Goal: Use online tool/utility: Utilize a website feature to perform a specific function

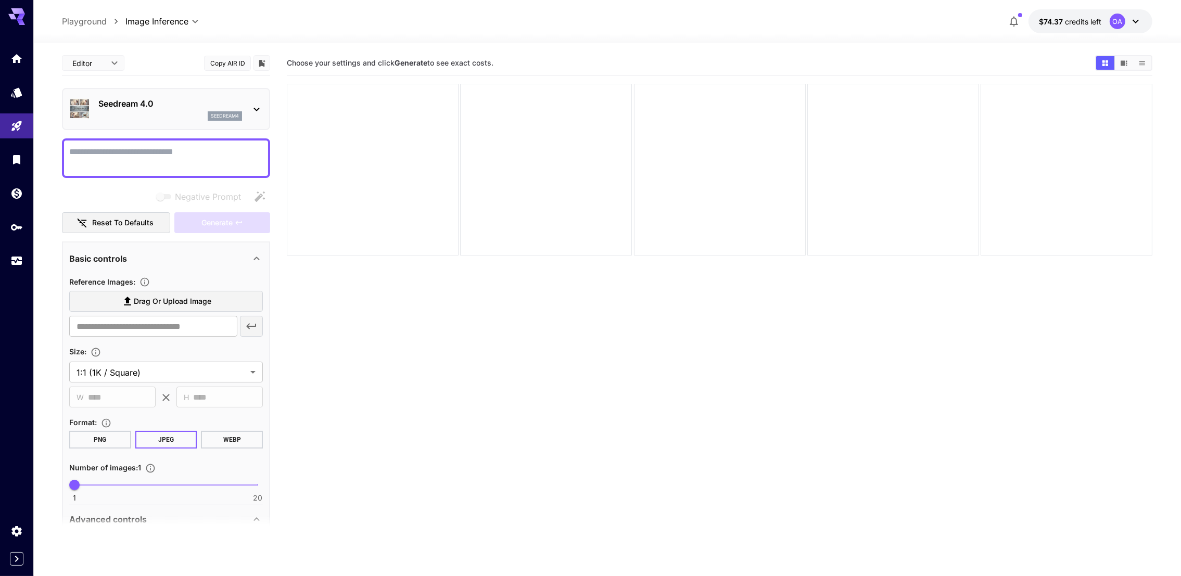
click at [201, 115] on div "seedream4" at bounding box center [170, 115] width 144 height 9
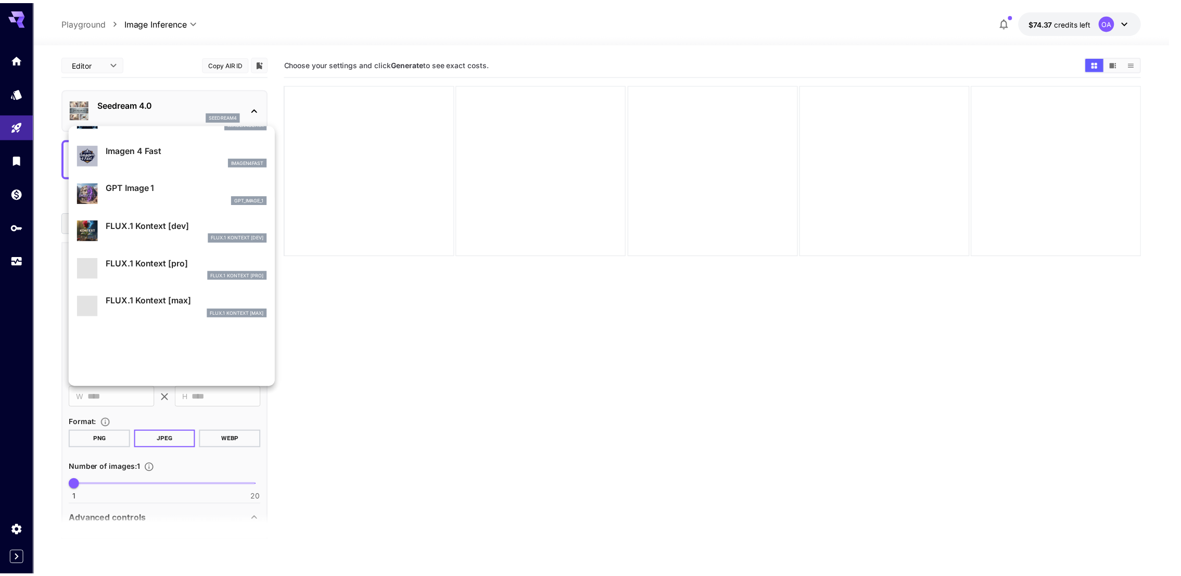
scroll to position [634, 0]
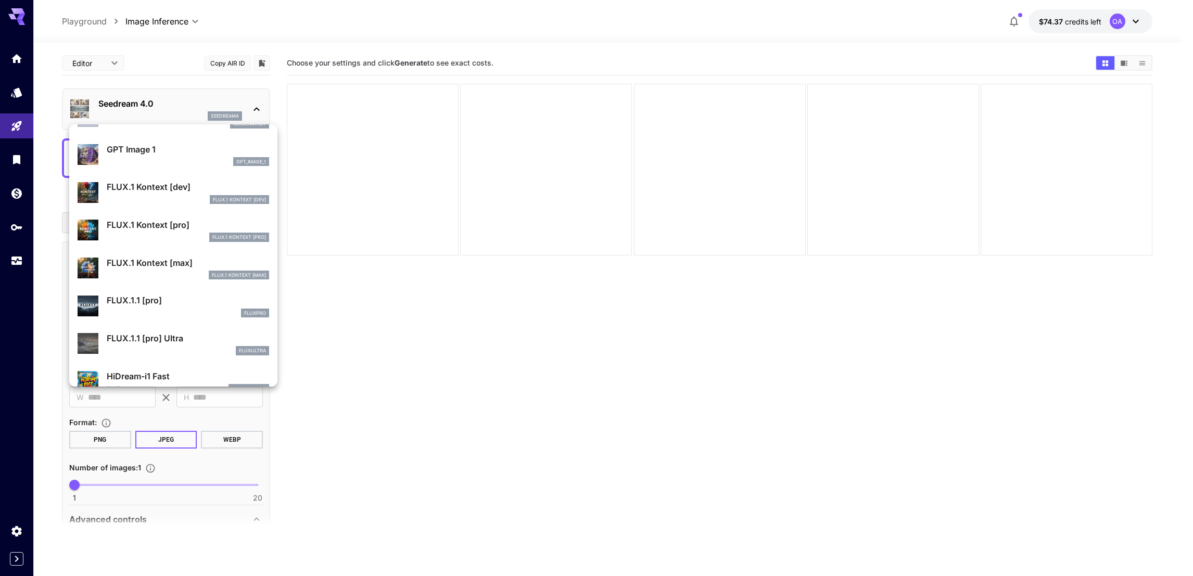
click at [180, 224] on p "FLUX.1 Kontext [pro]" at bounding box center [188, 225] width 162 height 12
type input "**********"
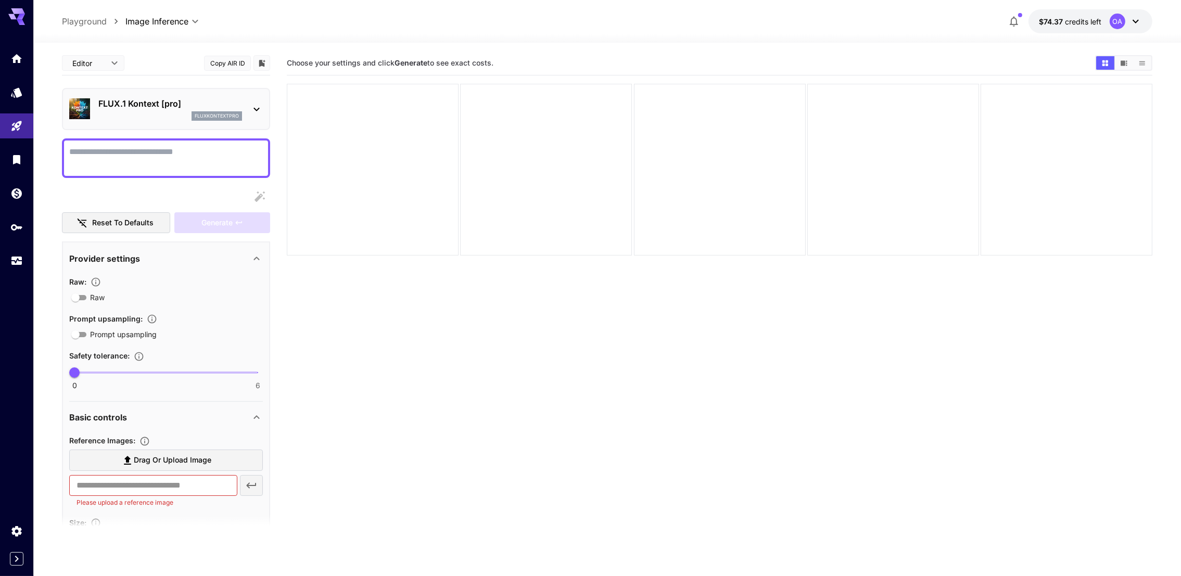
click at [198, 430] on div "**********" at bounding box center [166, 551] width 194 height 243
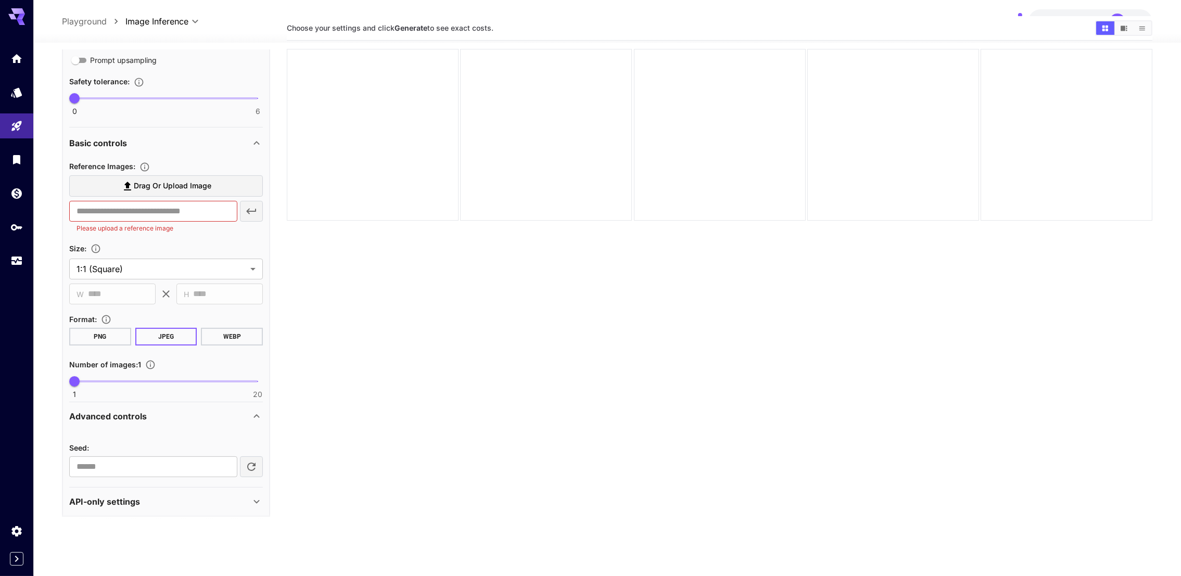
scroll to position [274, 0]
click at [210, 255] on section "**********" at bounding box center [166, 260] width 194 height 37
click at [188, 309] on div "**********" at bounding box center [166, 278] width 194 height 238
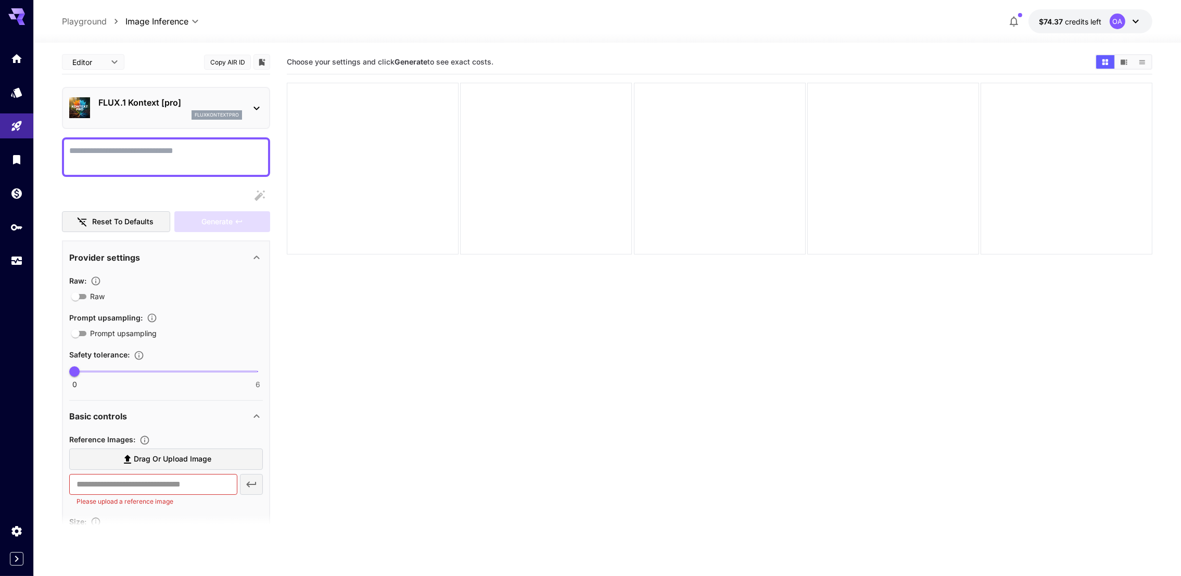
scroll to position [0, 0]
click at [255, 110] on icon at bounding box center [256, 109] width 12 height 12
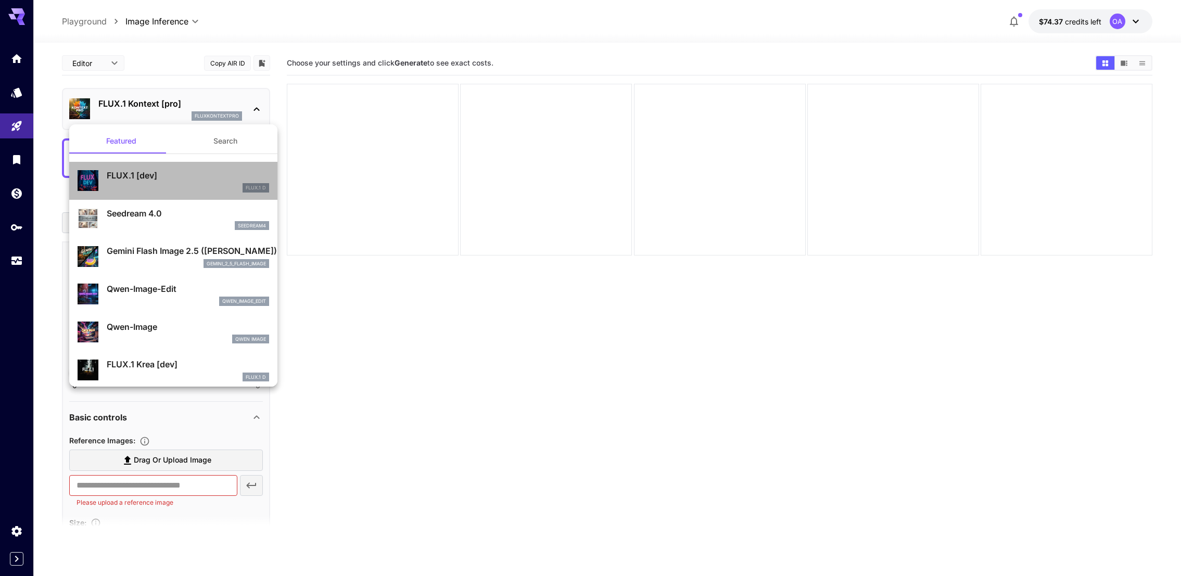
click at [174, 173] on p "FLUX.1 [dev]" at bounding box center [188, 175] width 162 height 12
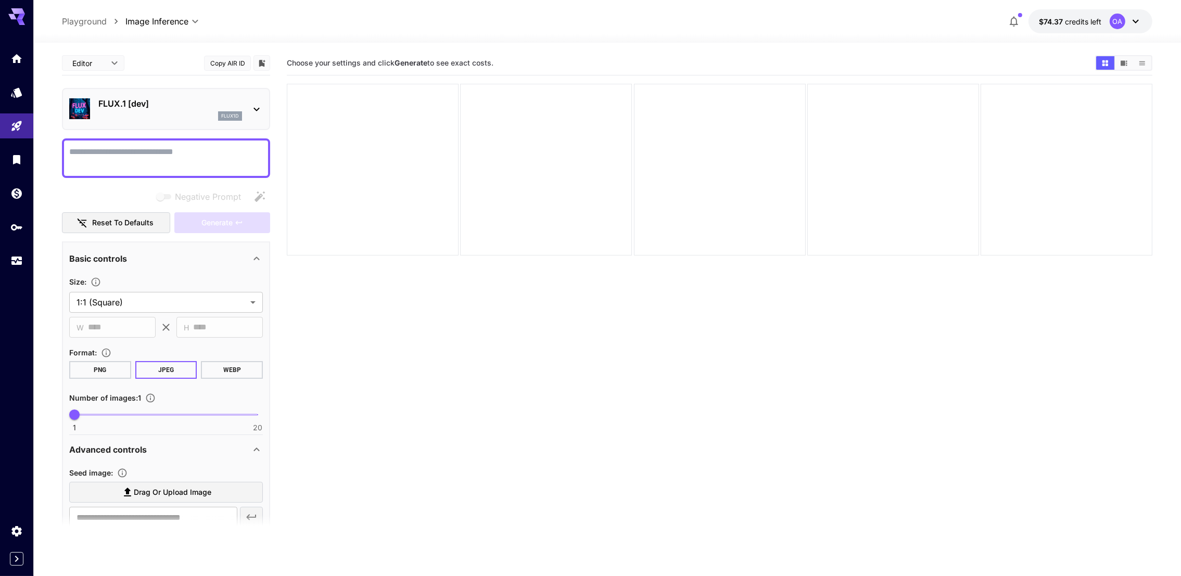
click at [145, 268] on div "Basic controls" at bounding box center [166, 258] width 194 height 25
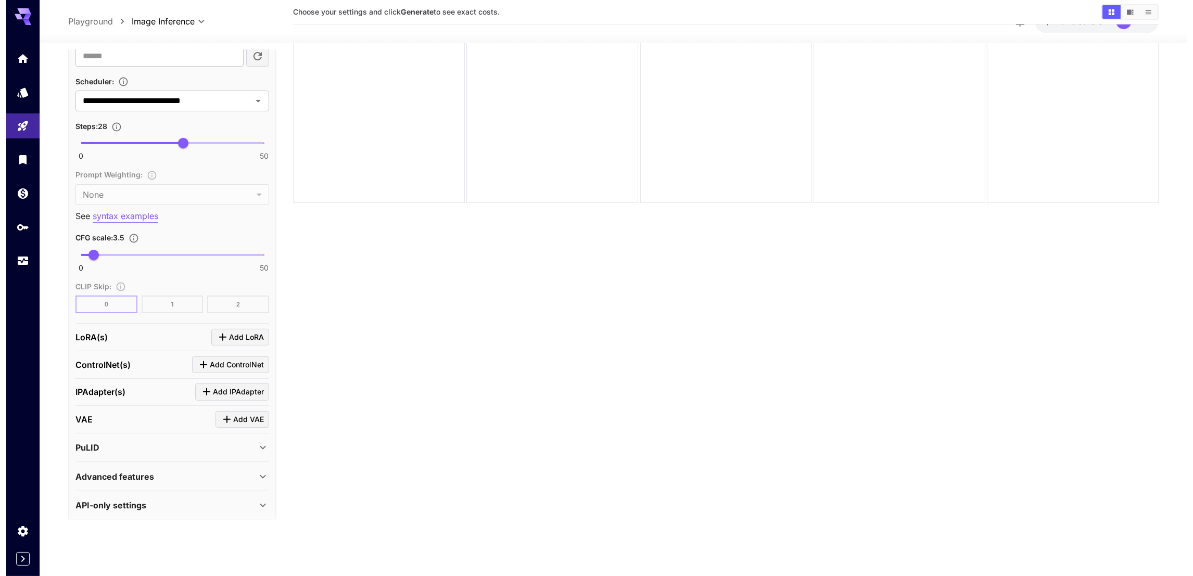
scroll to position [82, 0]
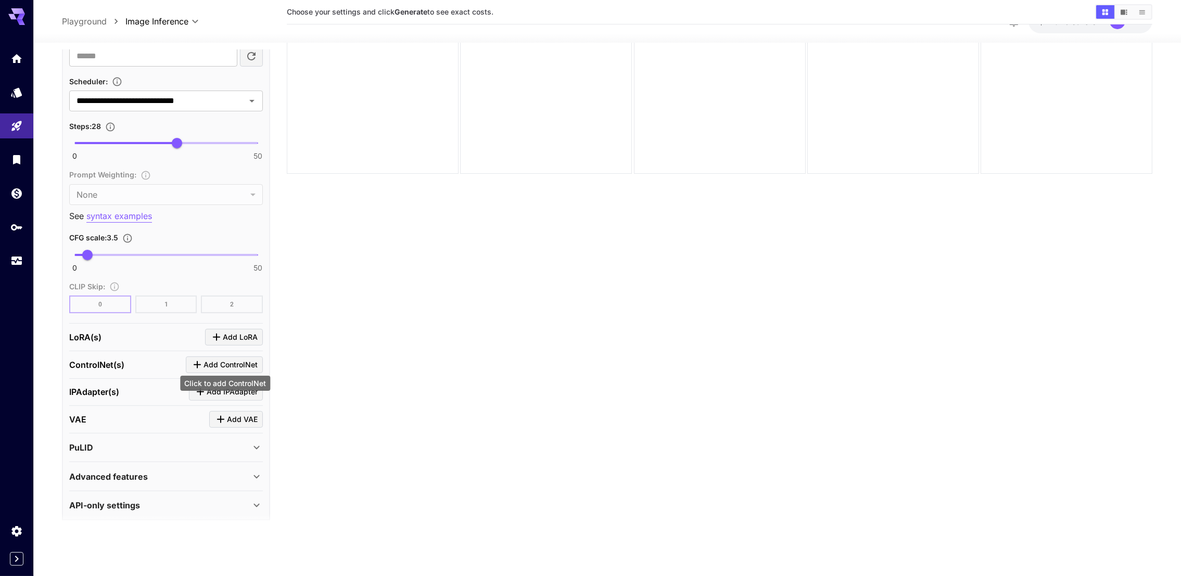
click at [224, 363] on span "Add ControlNet" at bounding box center [231, 365] width 54 height 13
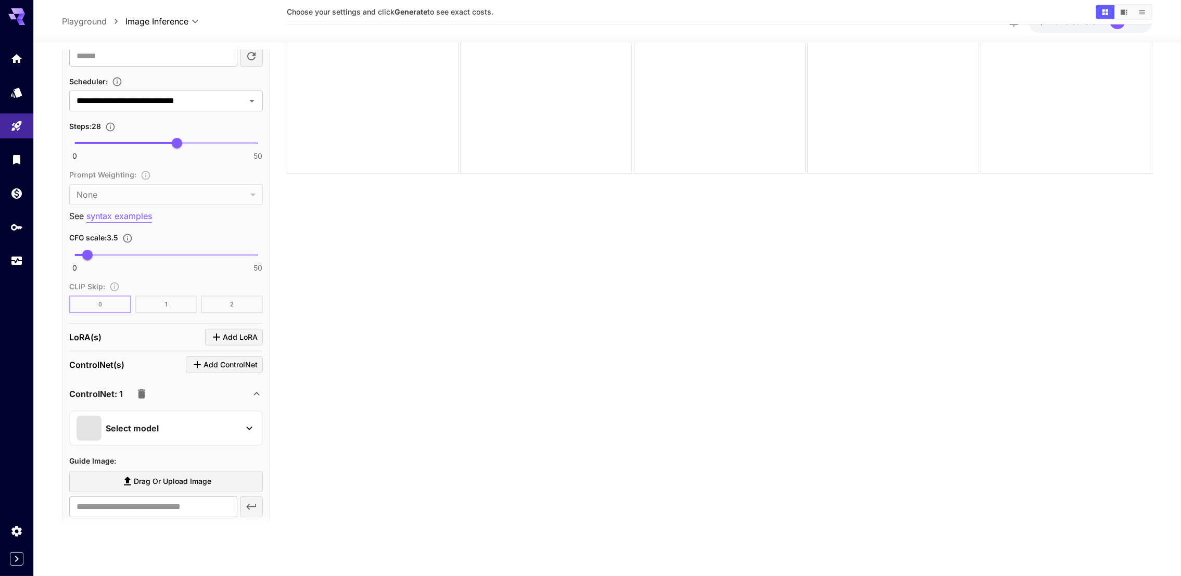
click at [221, 419] on div "Select model" at bounding box center [158, 428] width 162 height 25
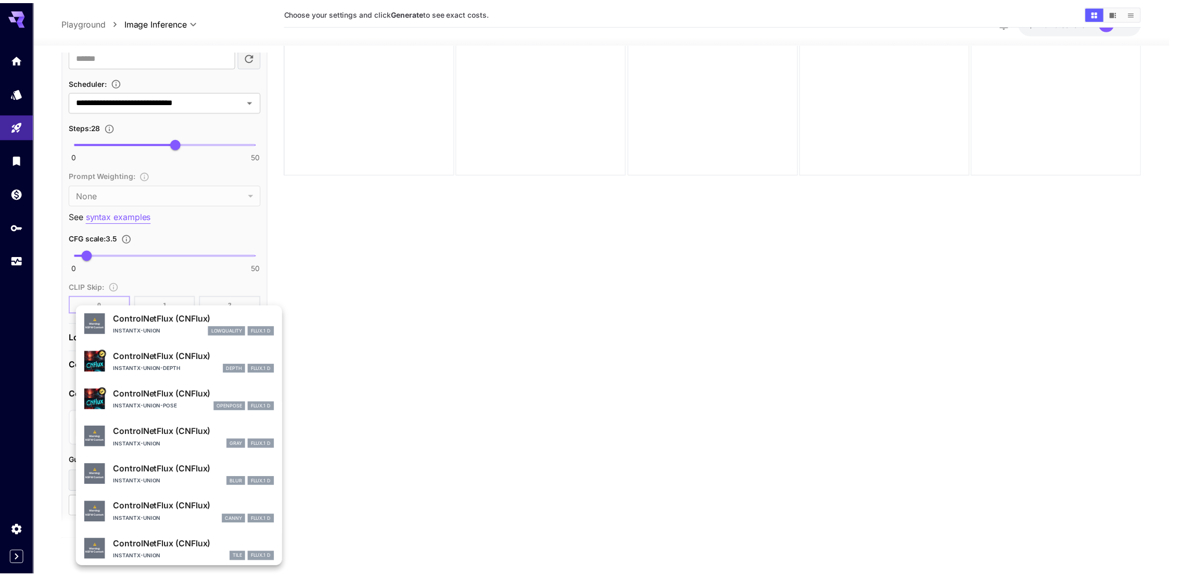
scroll to position [44, 0]
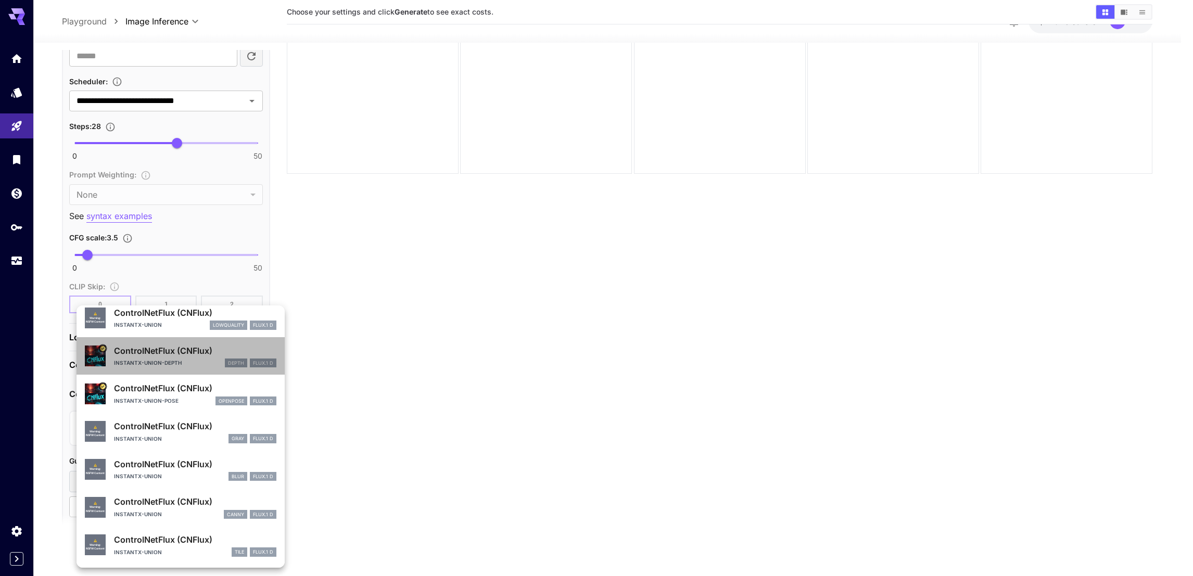
click at [187, 353] on p "ControlNetFlux (CNFlux)" at bounding box center [195, 351] width 162 height 12
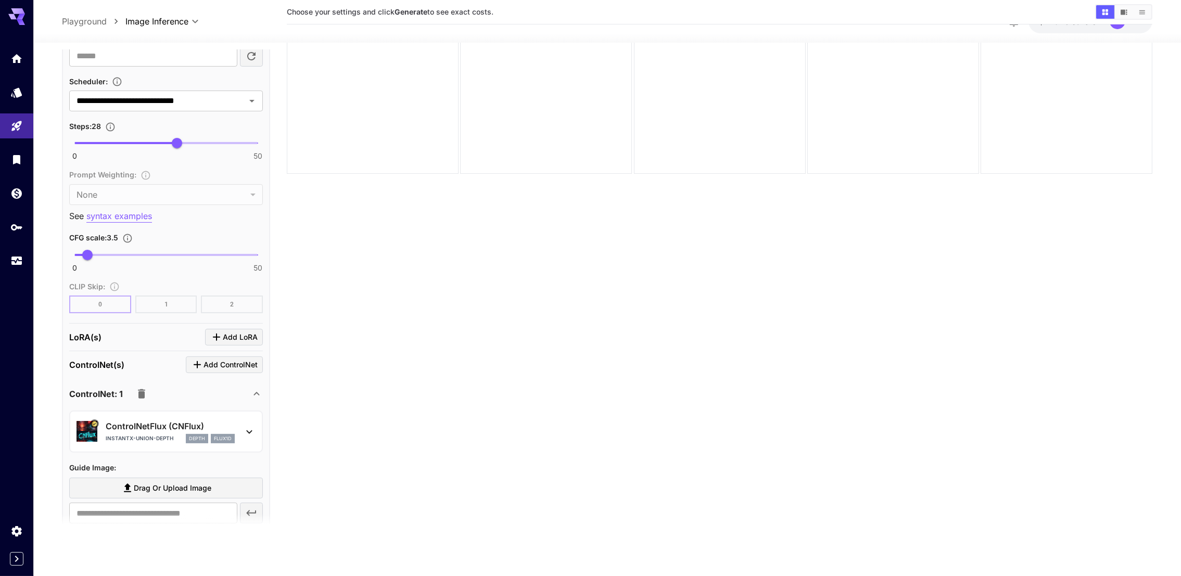
click at [84, 463] on span "Guide Image :" at bounding box center [92, 467] width 47 height 9
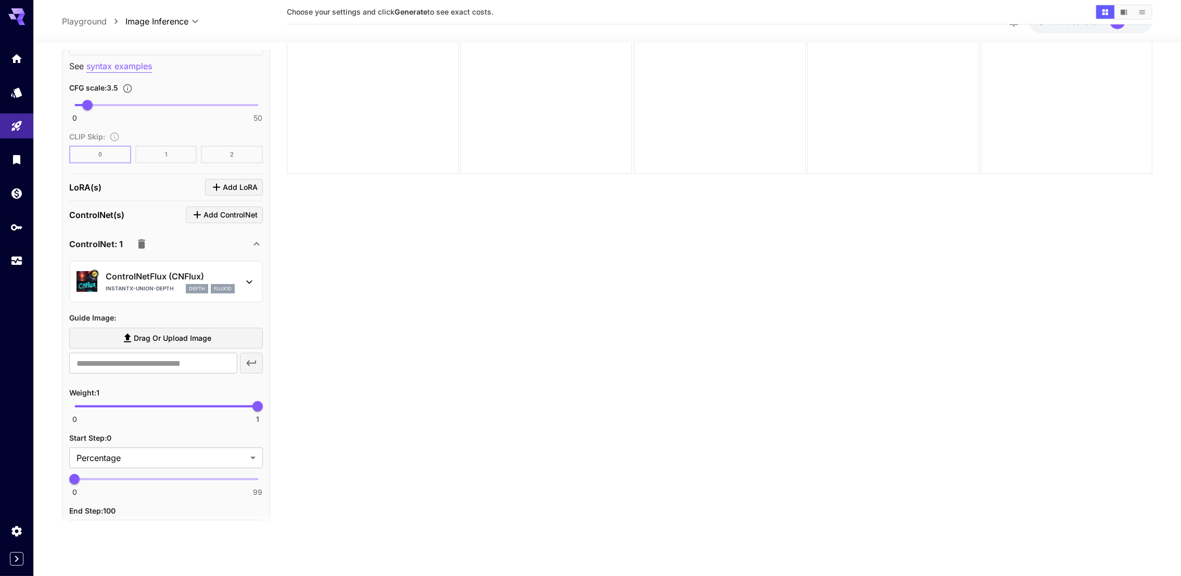
scroll to position [682, 0]
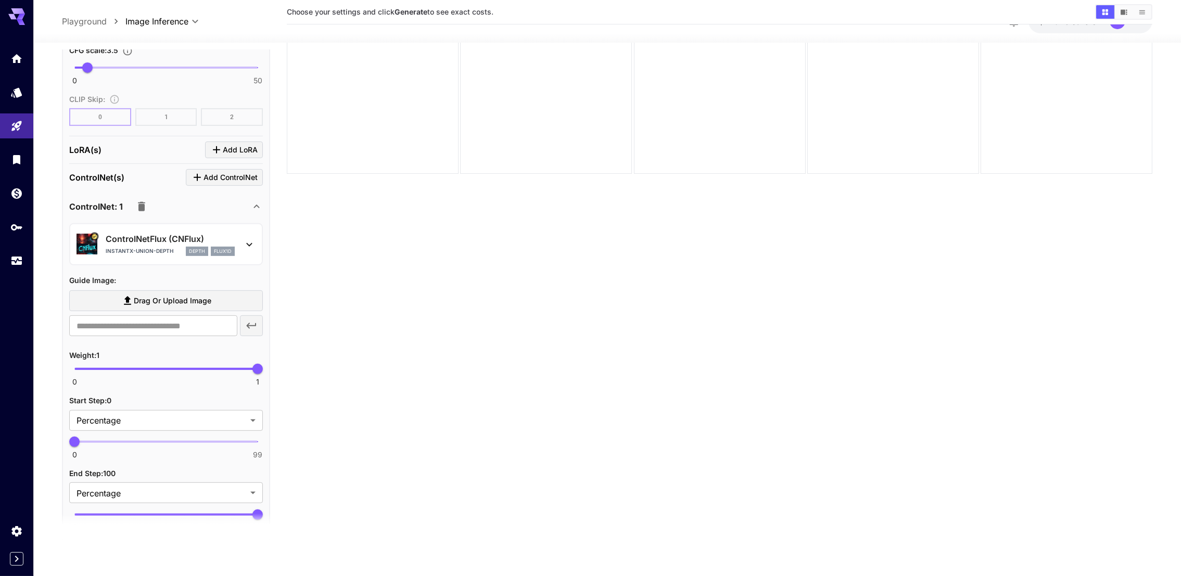
click at [249, 320] on div "​" at bounding box center [166, 325] width 194 height 21
click at [213, 290] on label "Drag or upload image" at bounding box center [166, 300] width 194 height 21
click at [0, 0] on input "Drag or upload image" at bounding box center [0, 0] width 0 height 0
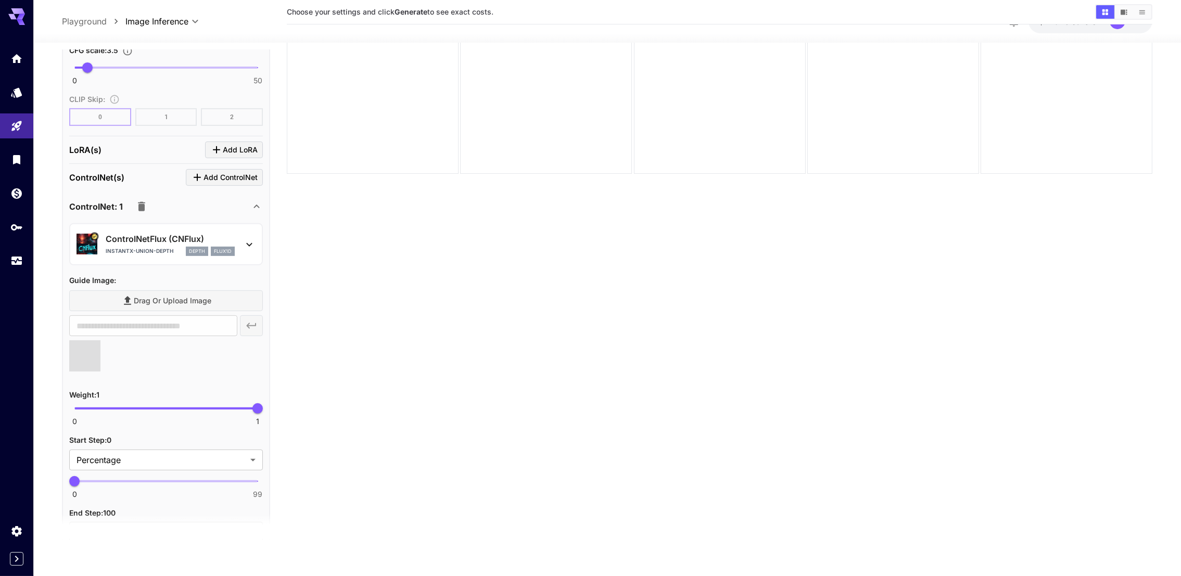
click at [151, 375] on section "**********" at bounding box center [166, 419] width 194 height 392
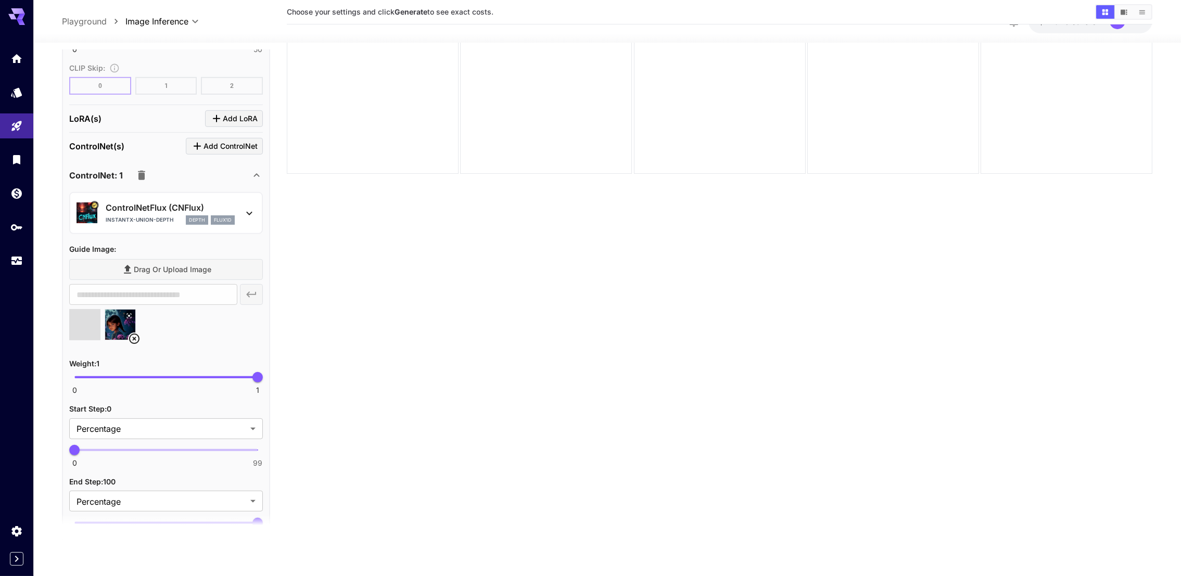
type input "**********"
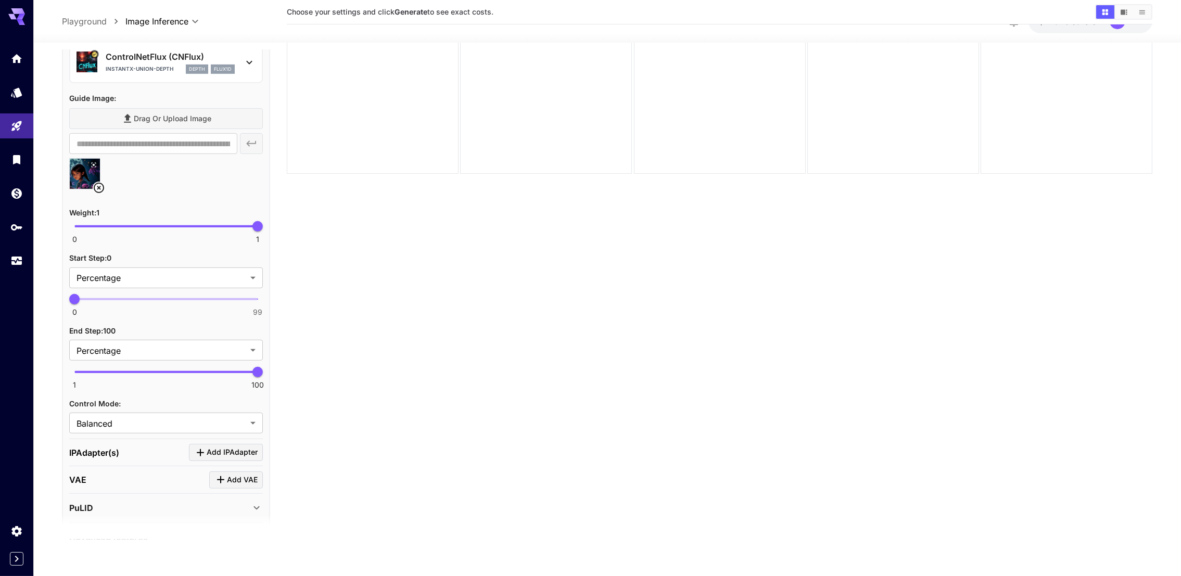
scroll to position [924, 0]
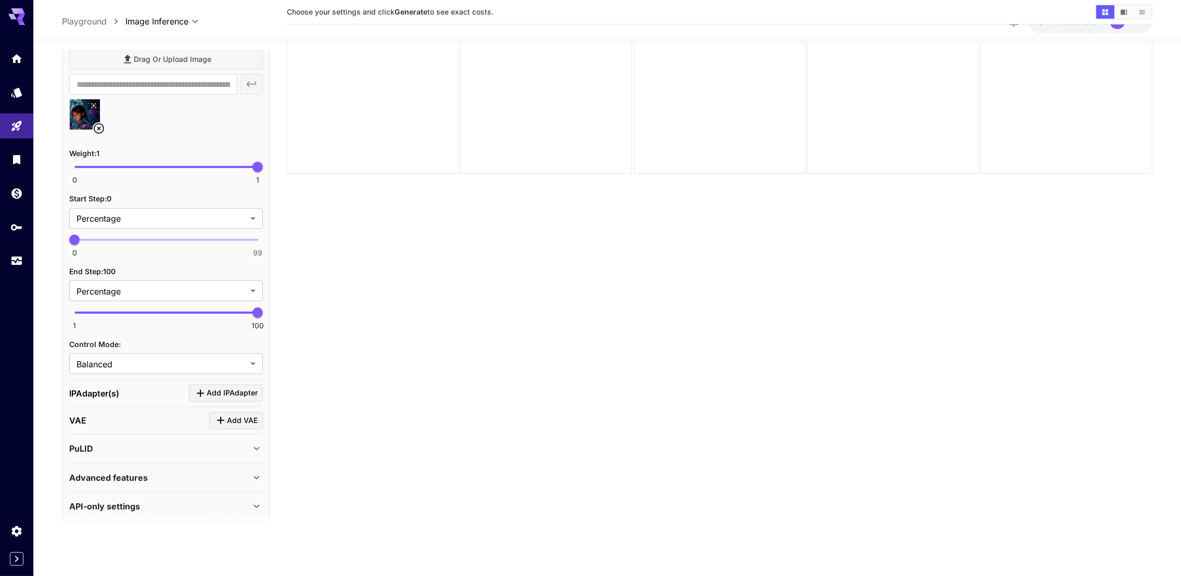
click at [122, 472] on p "Advanced features" at bounding box center [108, 478] width 79 height 12
click at [122, 494] on p "Accelerator options :" at bounding box center [115, 500] width 92 height 12
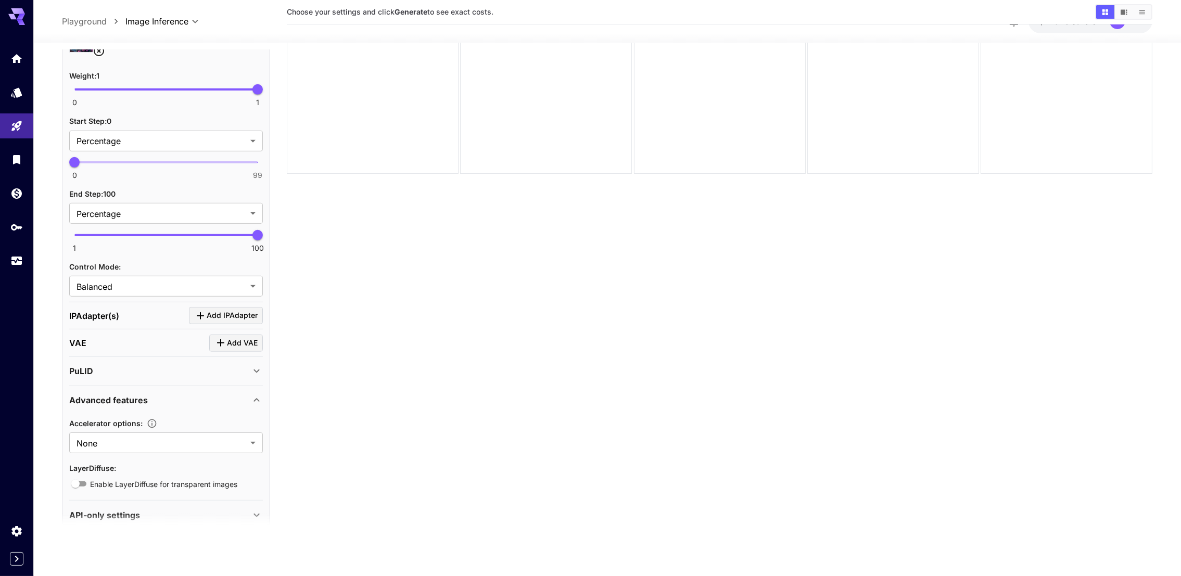
scroll to position [1010, 0]
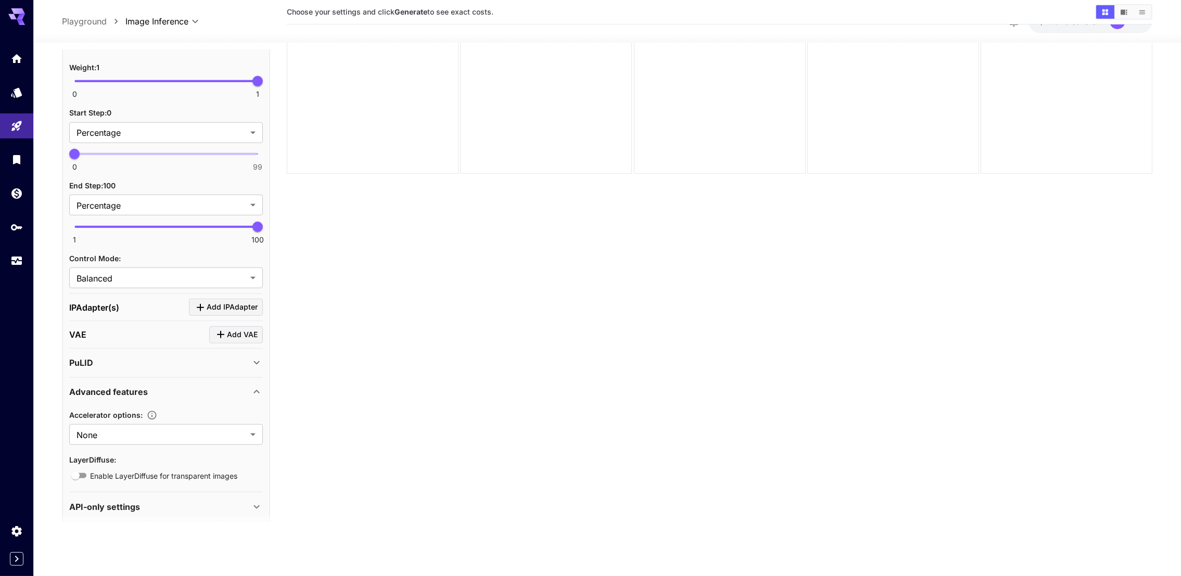
click at [254, 501] on icon at bounding box center [256, 507] width 12 height 12
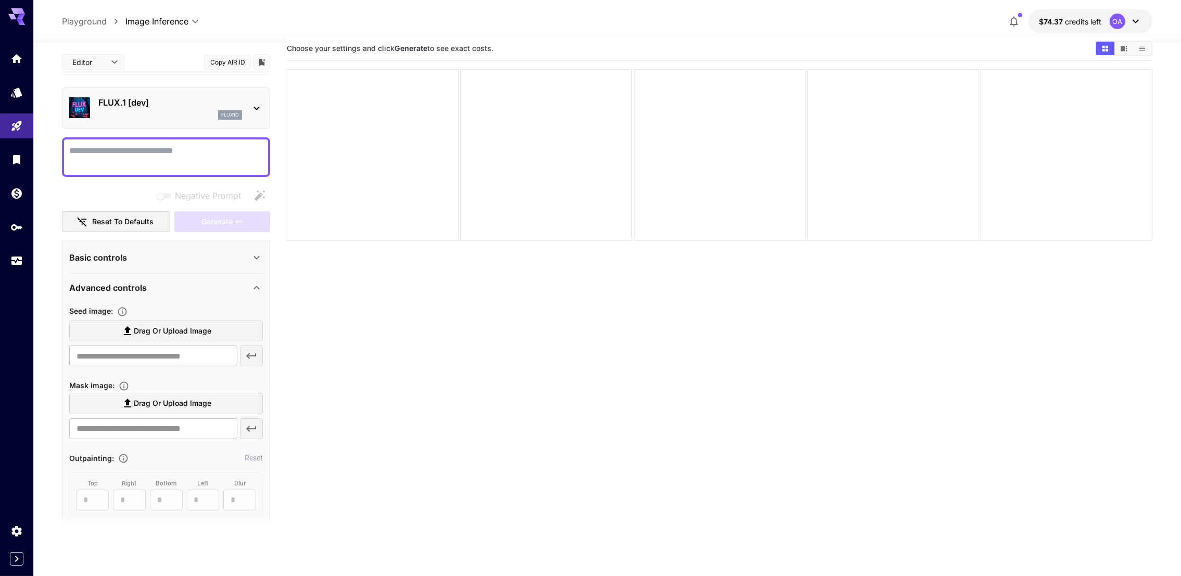
scroll to position [0, 0]
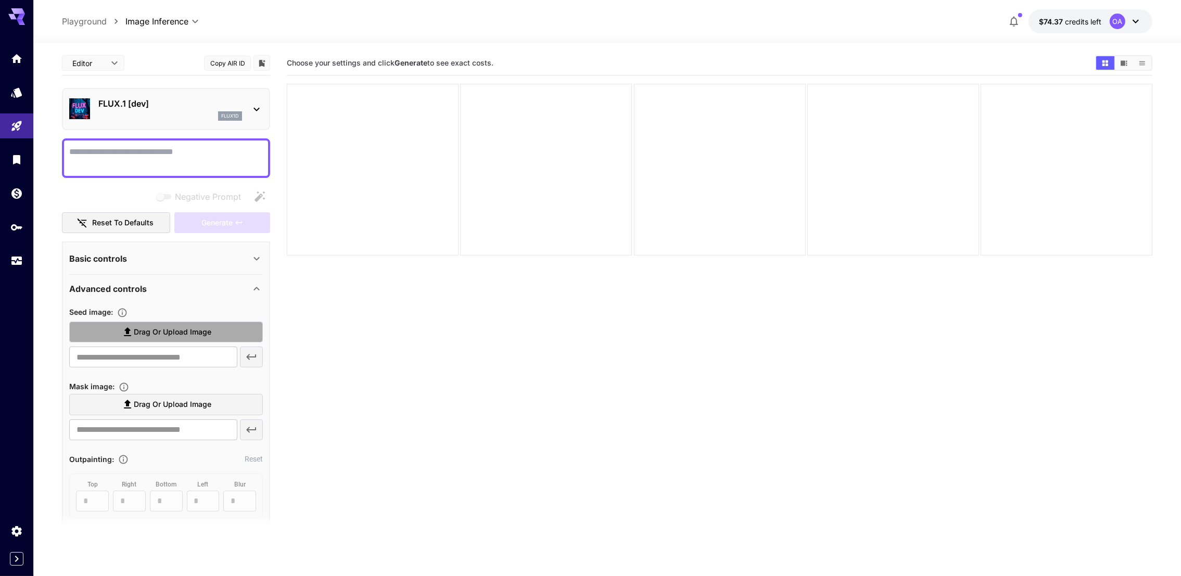
click at [176, 328] on span "Drag or upload image" at bounding box center [173, 332] width 78 height 13
click at [0, 0] on input "Drag or upload image" at bounding box center [0, 0] width 0 height 0
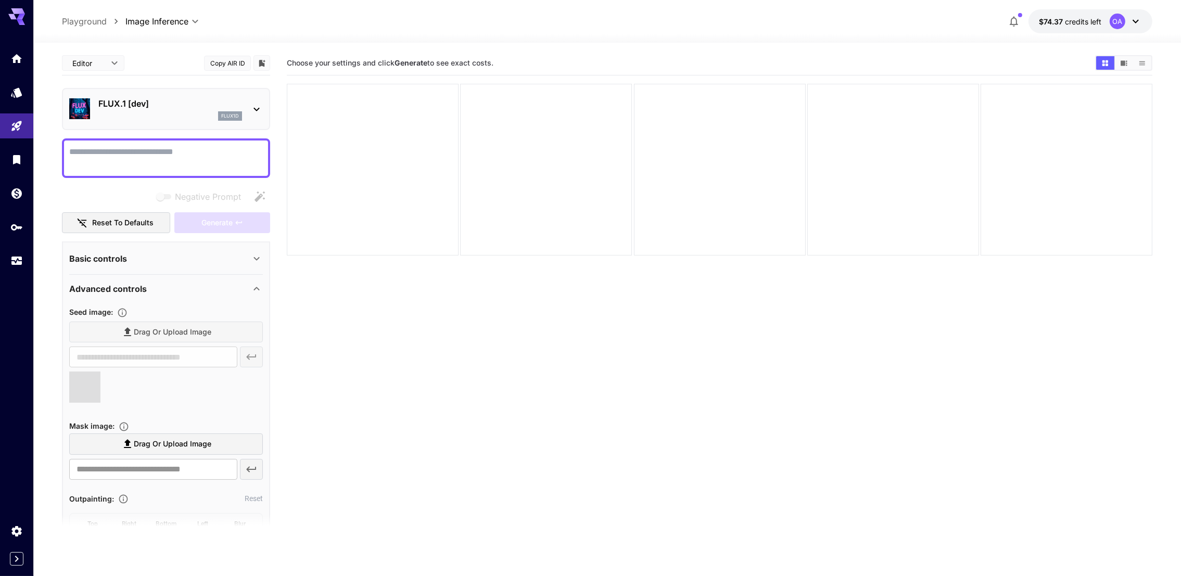
click at [202, 154] on textarea "Negative Prompt" at bounding box center [166, 158] width 194 height 25
type input "**********"
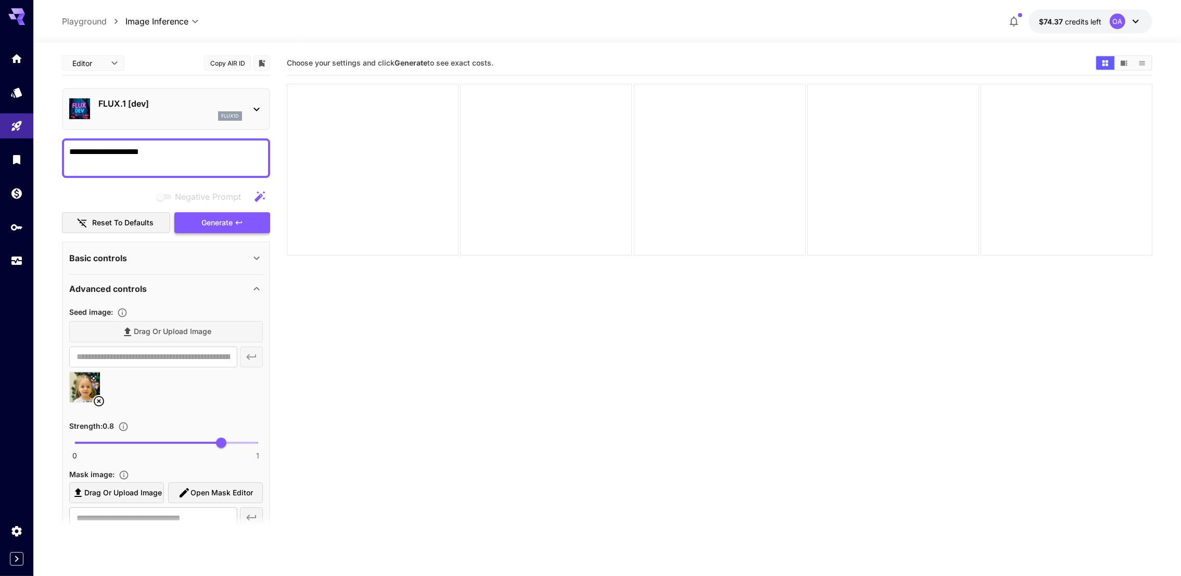
type textarea "**********"
click at [232, 218] on span "Generate" at bounding box center [216, 223] width 31 height 13
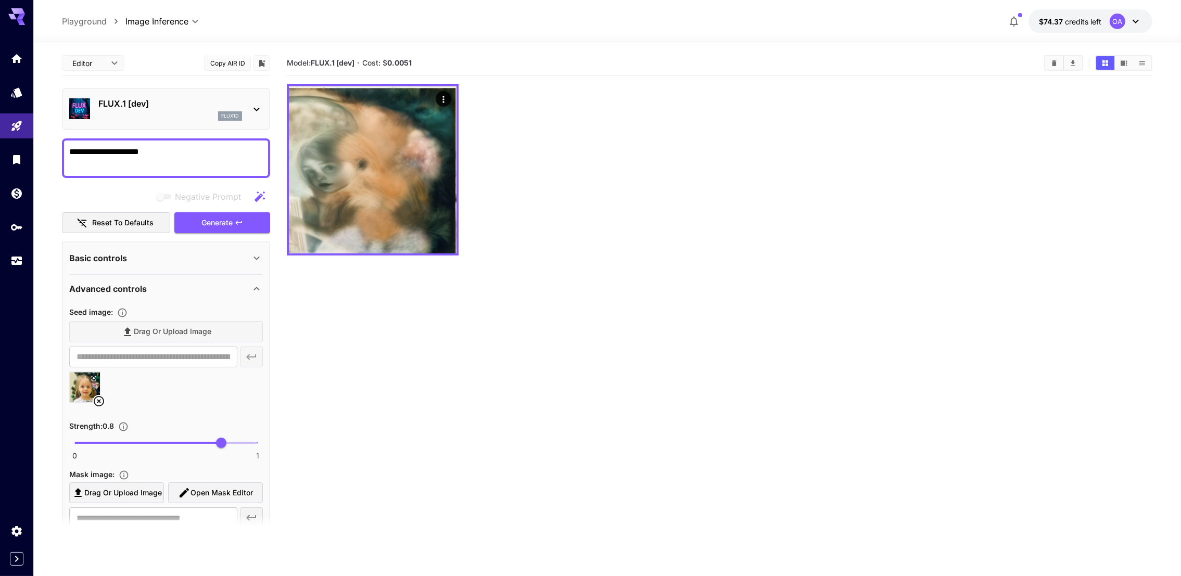
click at [235, 384] on div at bounding box center [166, 392] width 194 height 40
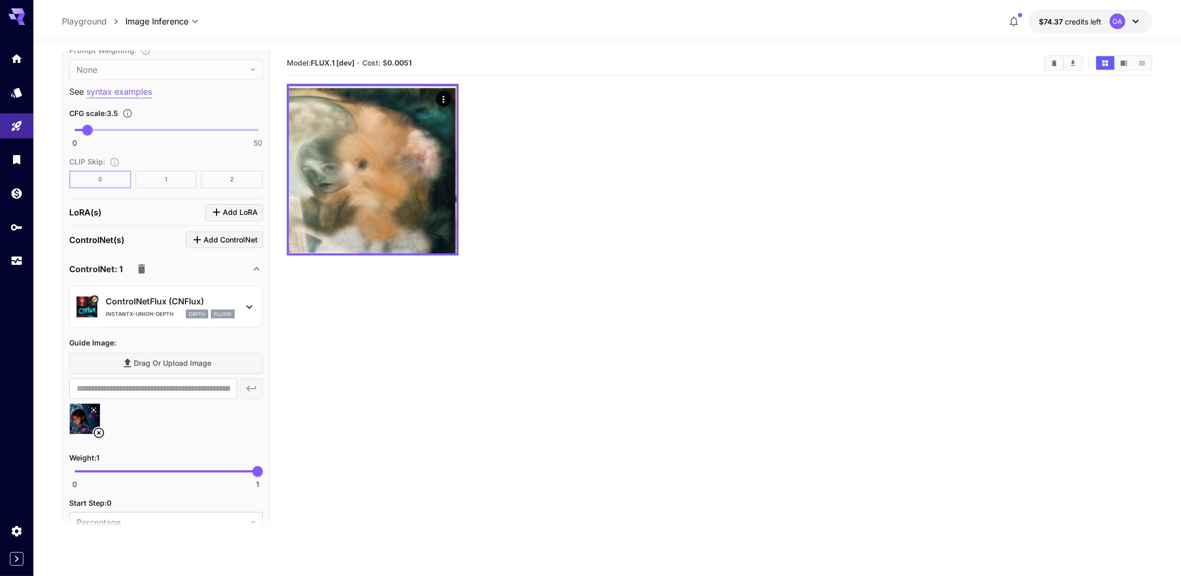
scroll to position [718, 0]
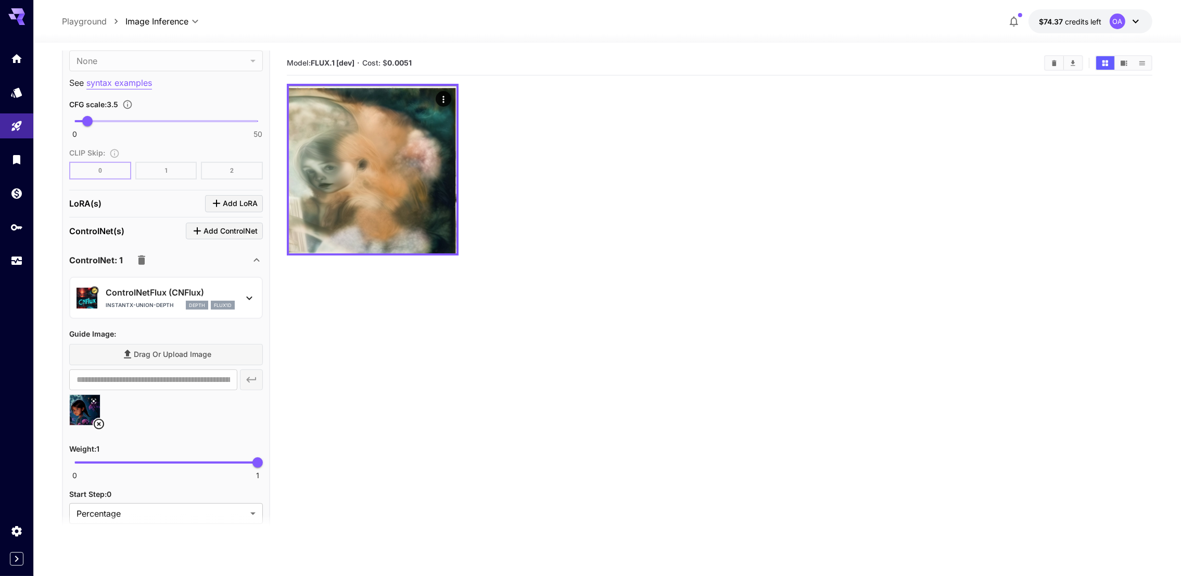
click at [184, 448] on div "Weight : 1 0 1 1" at bounding box center [166, 460] width 194 height 37
type input "****"
click at [169, 455] on span "0 1 0.51" at bounding box center [165, 463] width 183 height 16
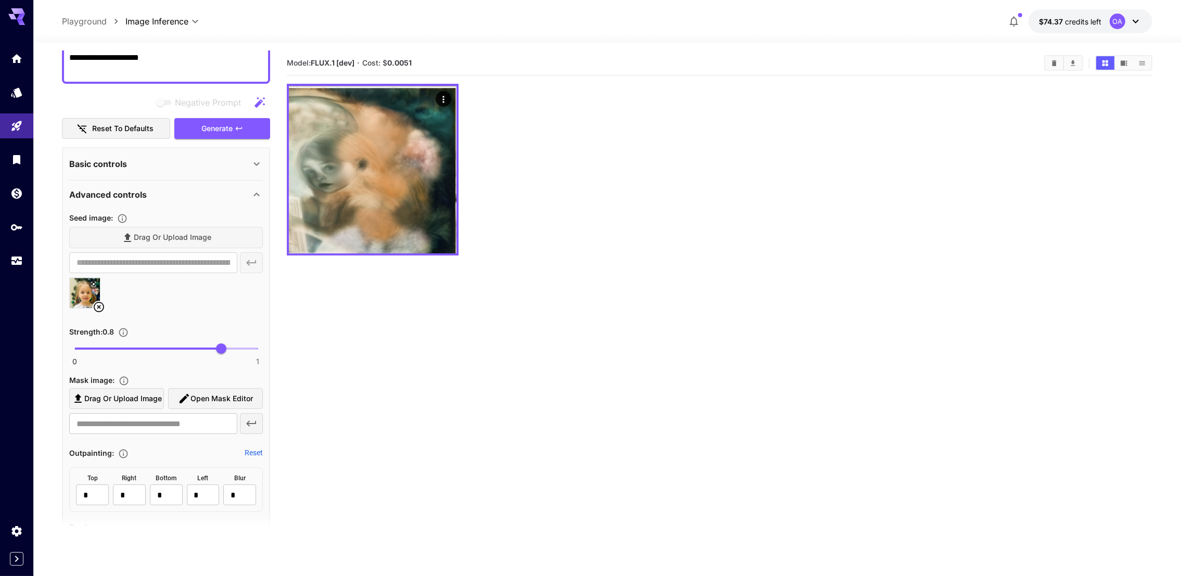
scroll to position [0, 0]
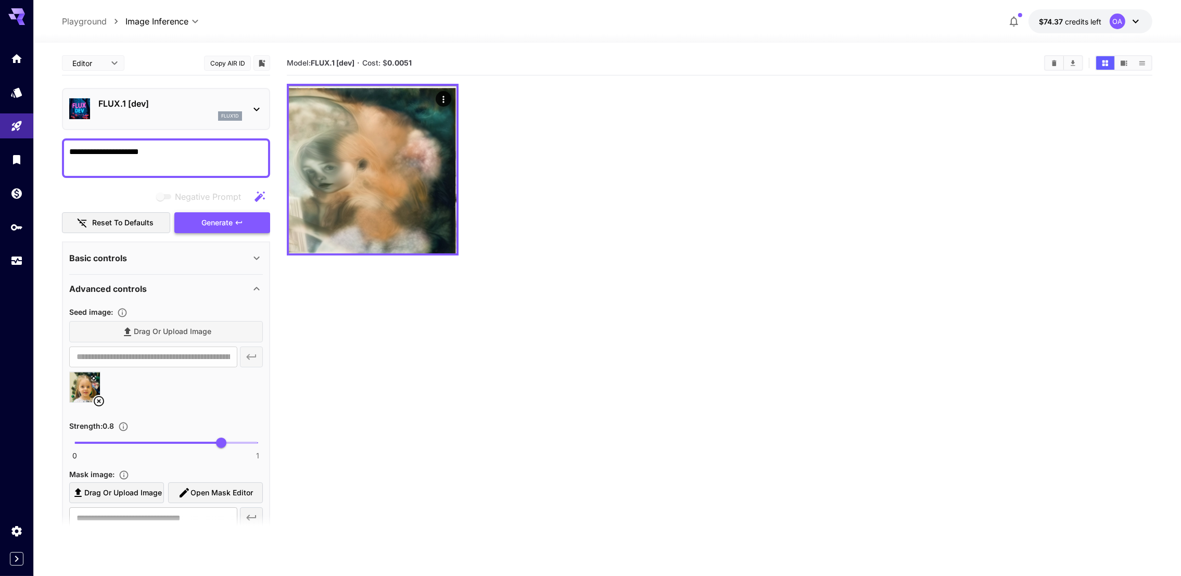
click at [217, 226] on span "Generate" at bounding box center [216, 223] width 31 height 13
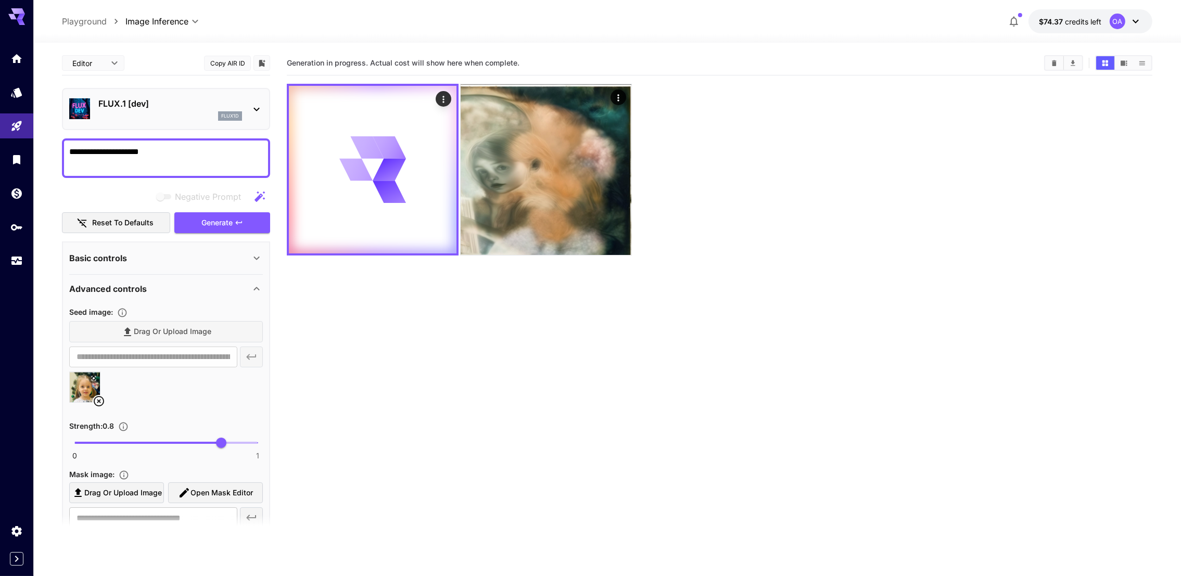
drag, startPoint x: 221, startPoint y: 392, endPoint x: 222, endPoint y: 387, distance: 5.7
click at [222, 387] on div at bounding box center [166, 392] width 194 height 40
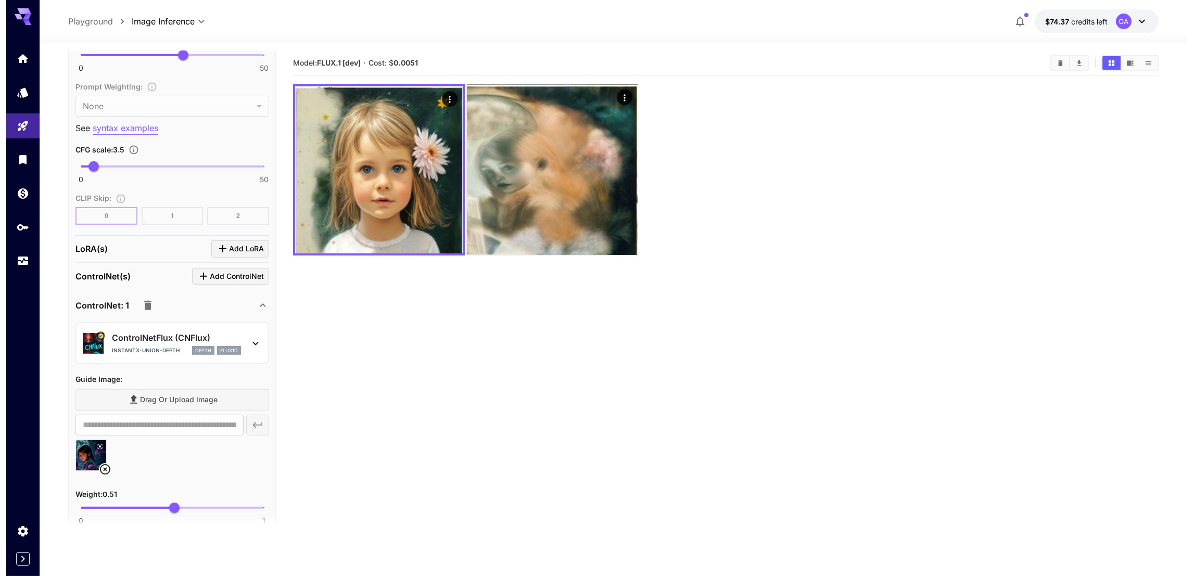
scroll to position [718, 0]
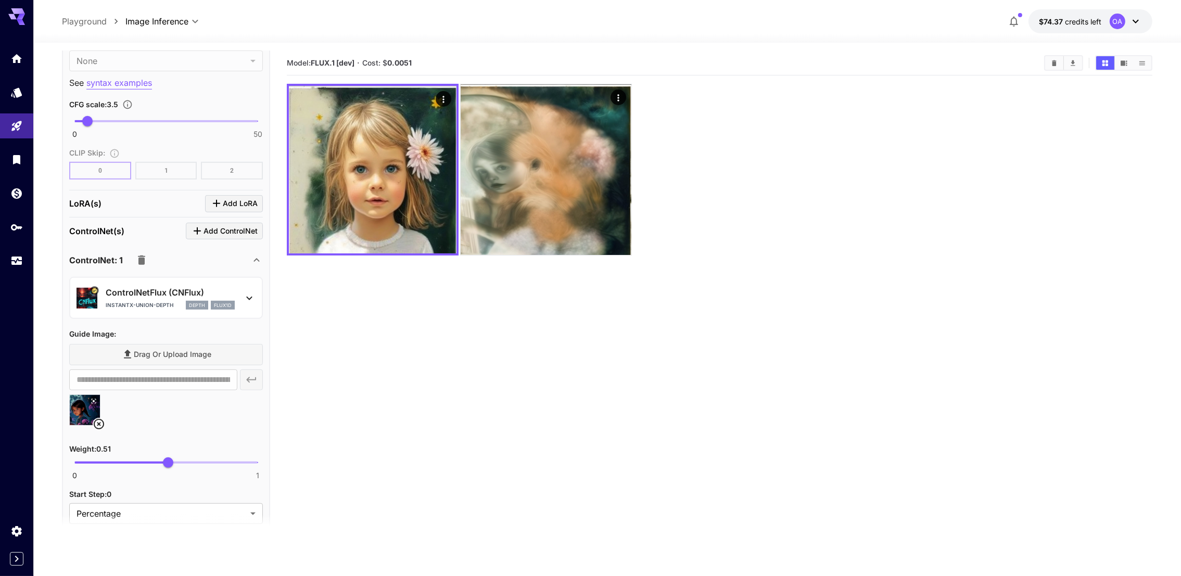
click at [246, 293] on icon at bounding box center [249, 298] width 12 height 12
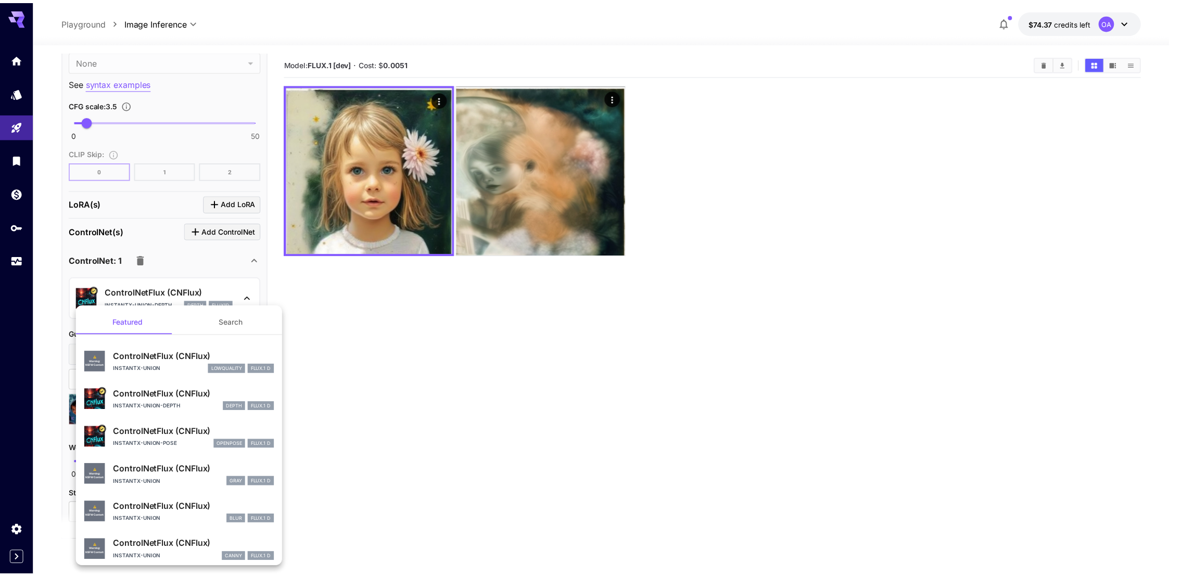
scroll to position [44, 0]
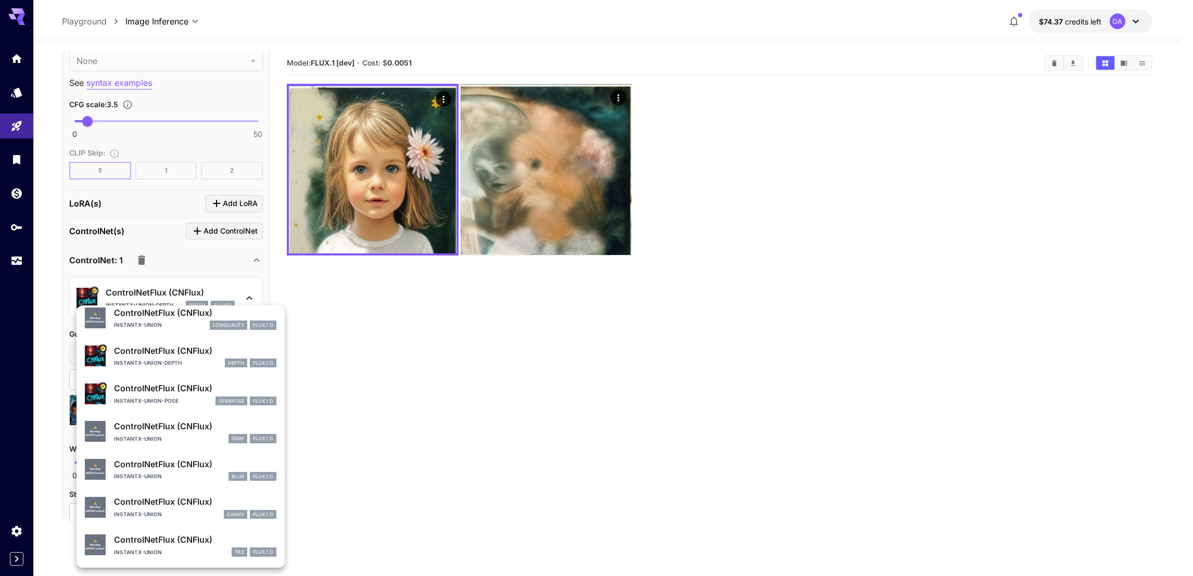
click at [193, 390] on p "ControlNetFlux (CNFlux)" at bounding box center [195, 388] width 162 height 12
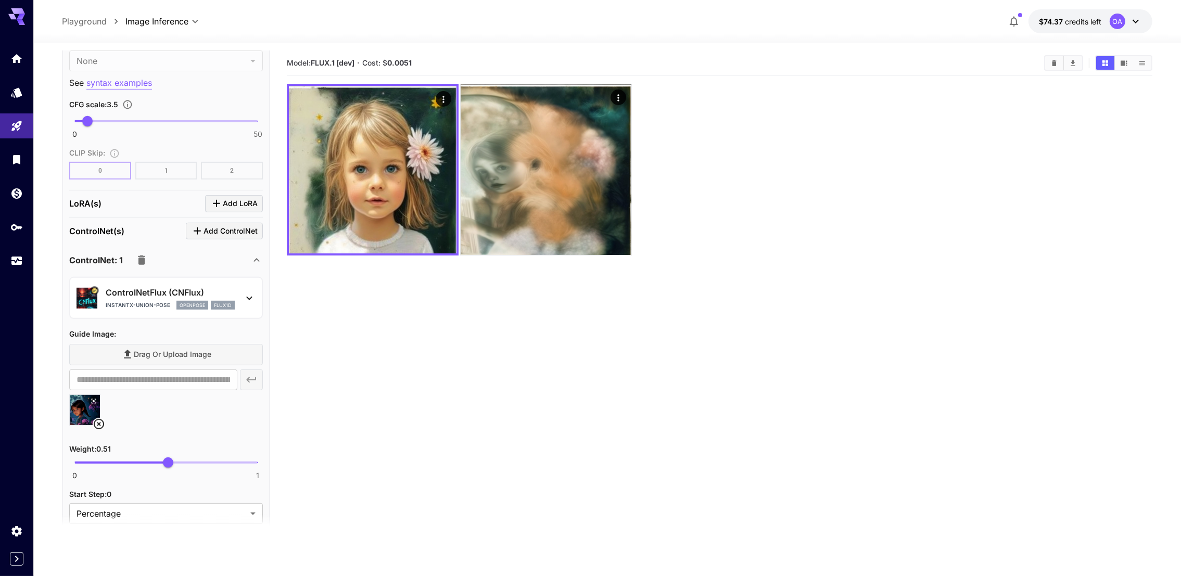
click at [215, 261] on div "ControlNet: 1" at bounding box center [159, 260] width 181 height 21
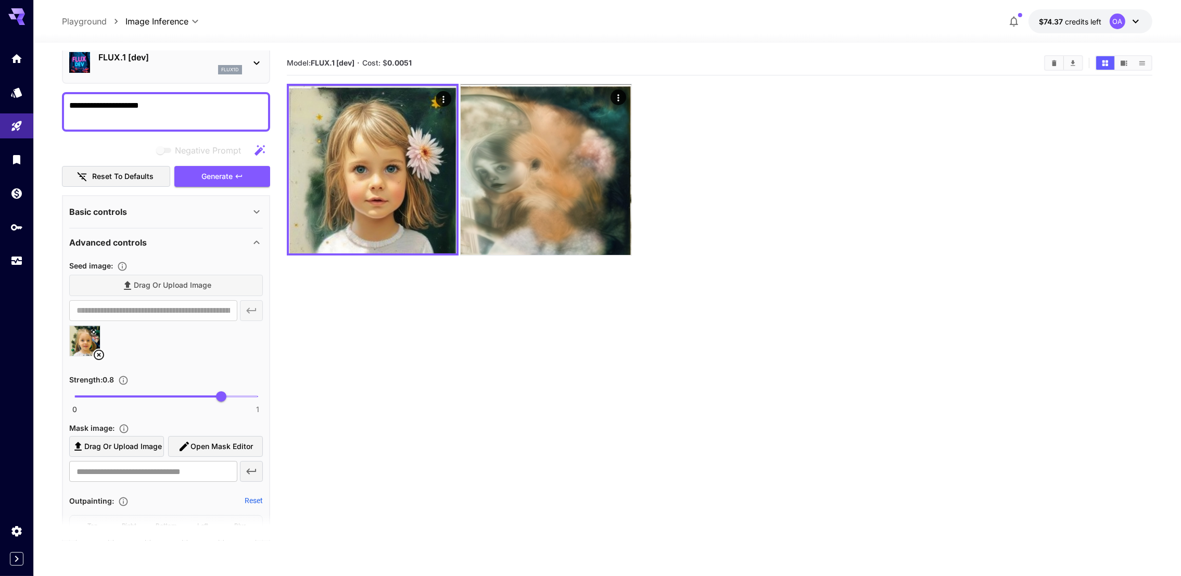
scroll to position [0, 0]
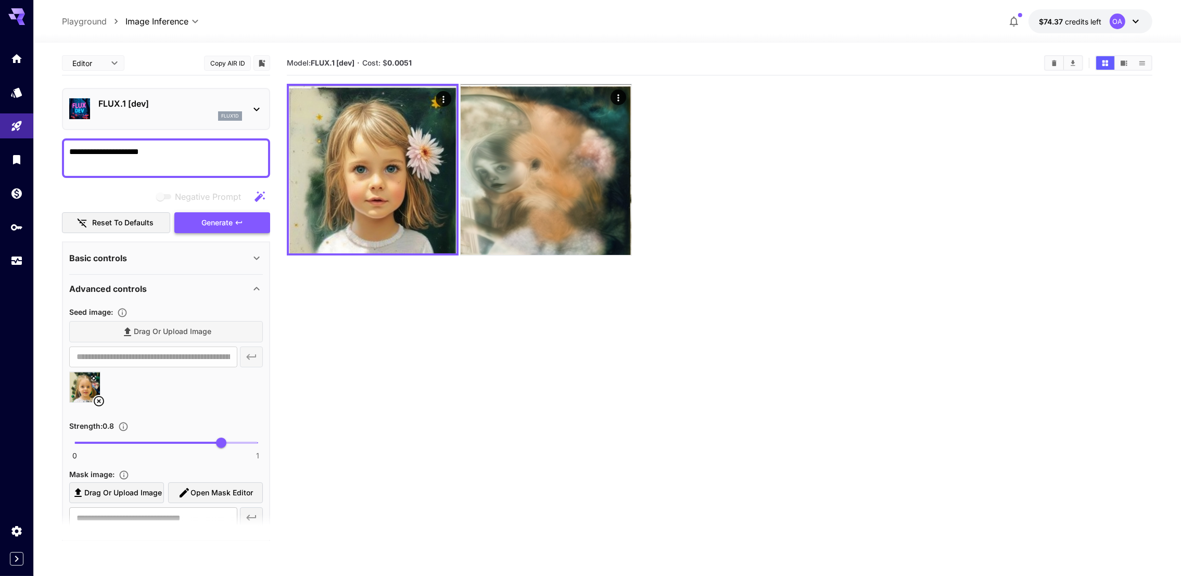
click at [219, 222] on span "Generate" at bounding box center [216, 223] width 31 height 13
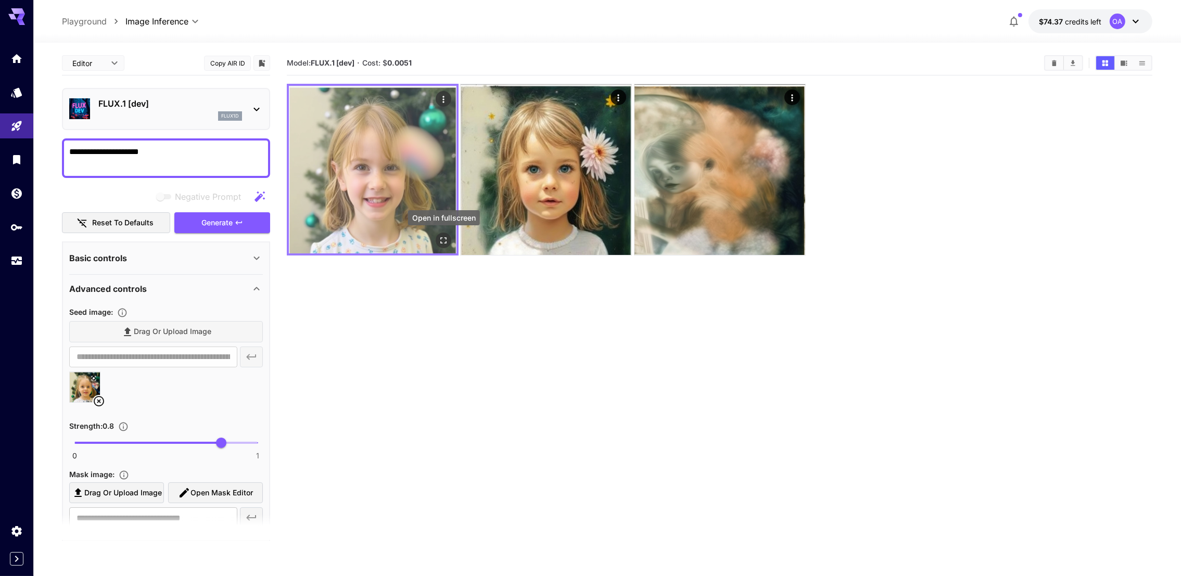
click at [444, 236] on icon "Open in fullscreen" at bounding box center [443, 240] width 10 height 10
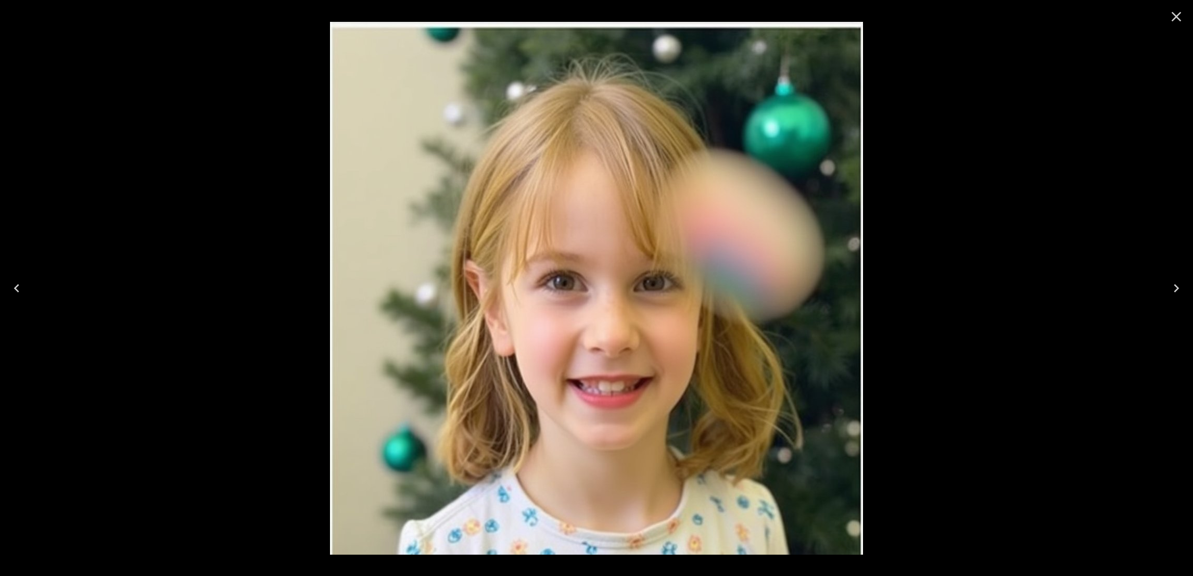
click at [1171, 18] on icon "Close" at bounding box center [1176, 16] width 17 height 17
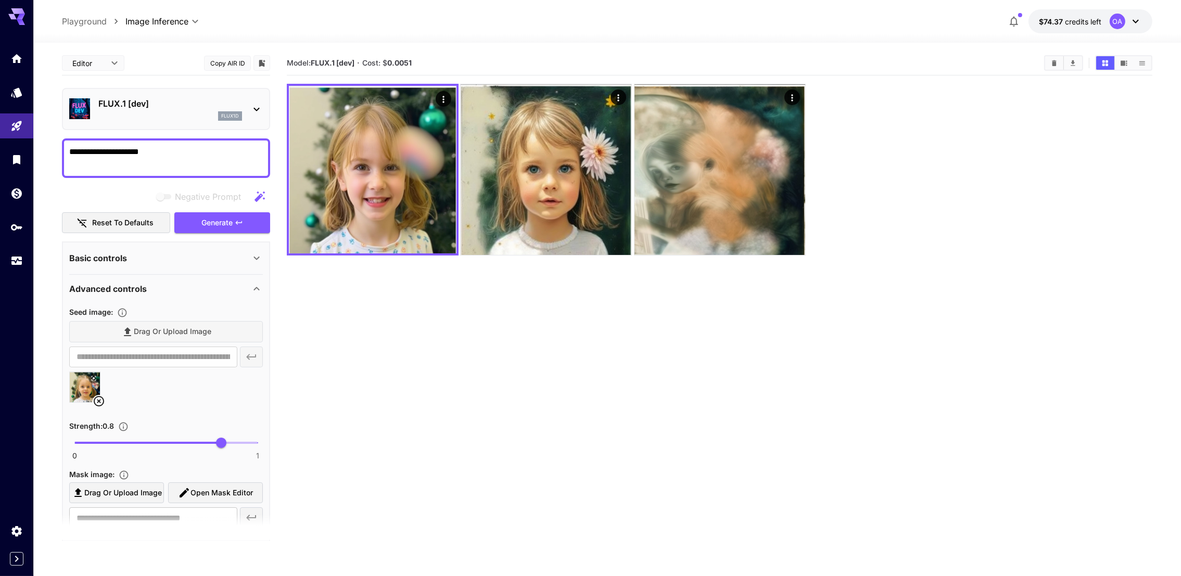
click at [181, 398] on div at bounding box center [166, 392] width 194 height 40
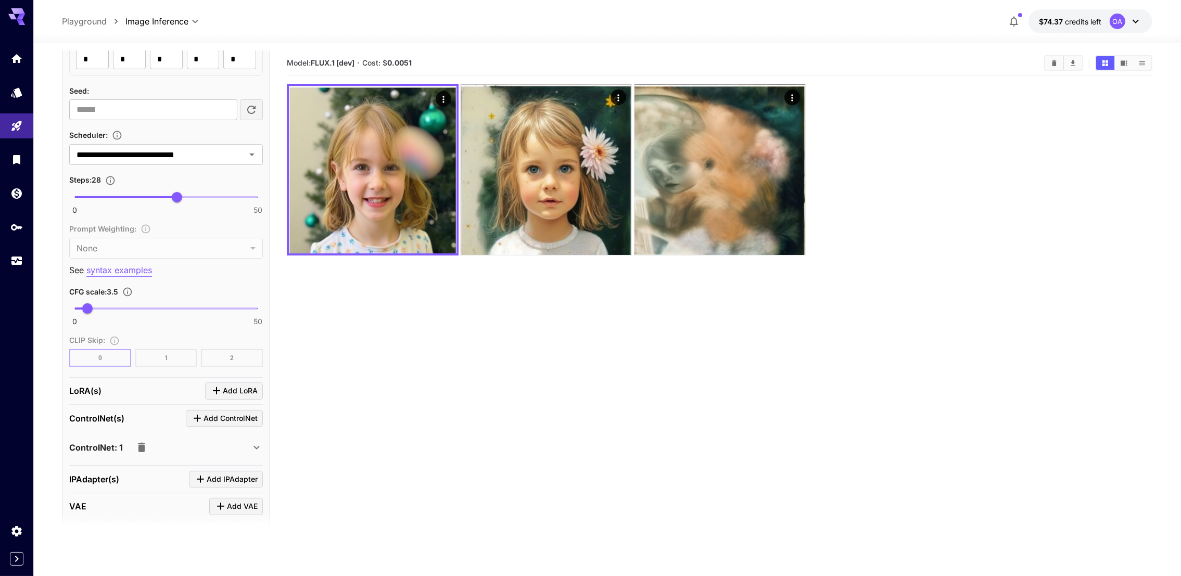
scroll to position [562, 0]
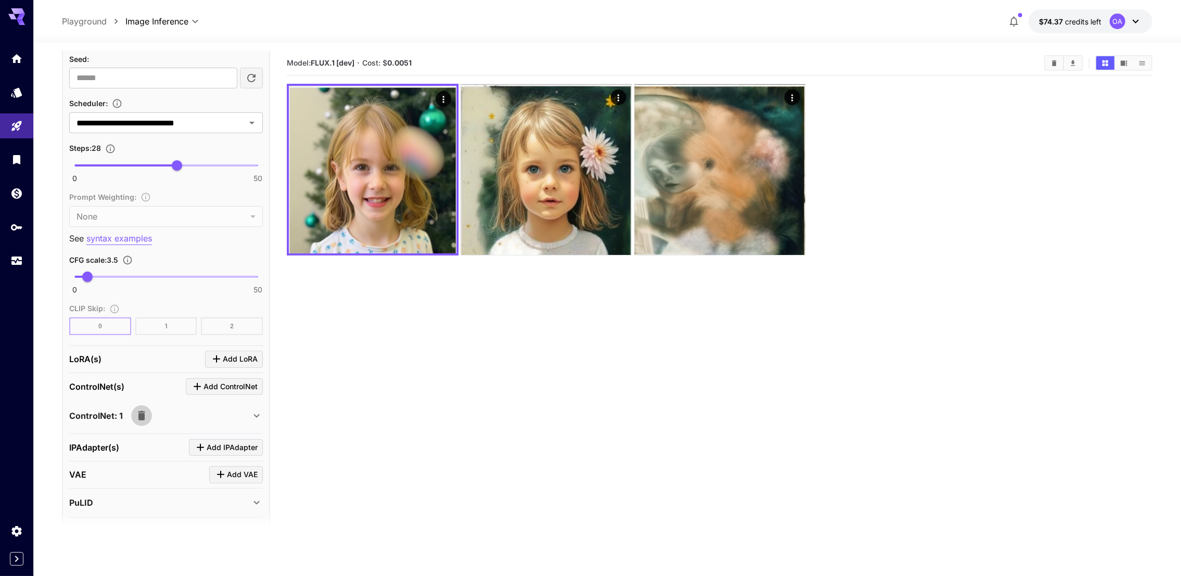
click at [142, 411] on icon "button" at bounding box center [141, 415] width 7 height 9
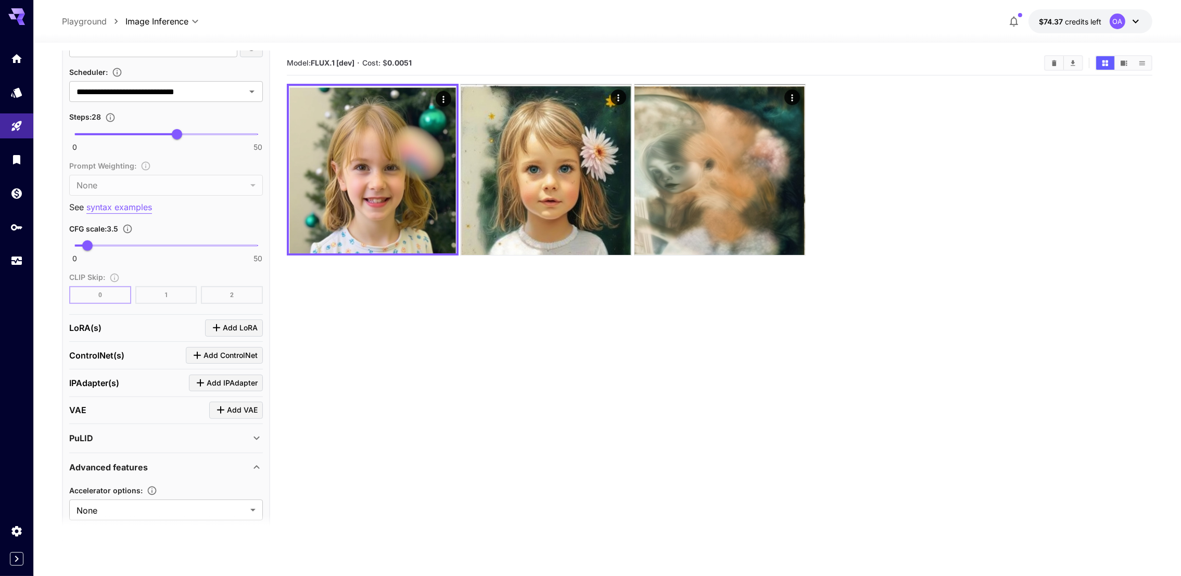
click at [255, 432] on icon at bounding box center [256, 438] width 12 height 12
click at [194, 471] on label "Drag or upload image" at bounding box center [166, 481] width 194 height 21
click at [0, 0] on input "Drag or upload image" at bounding box center [0, 0] width 0 height 0
type input "**********"
click at [154, 471] on div "Drag or upload image" at bounding box center [166, 481] width 194 height 21
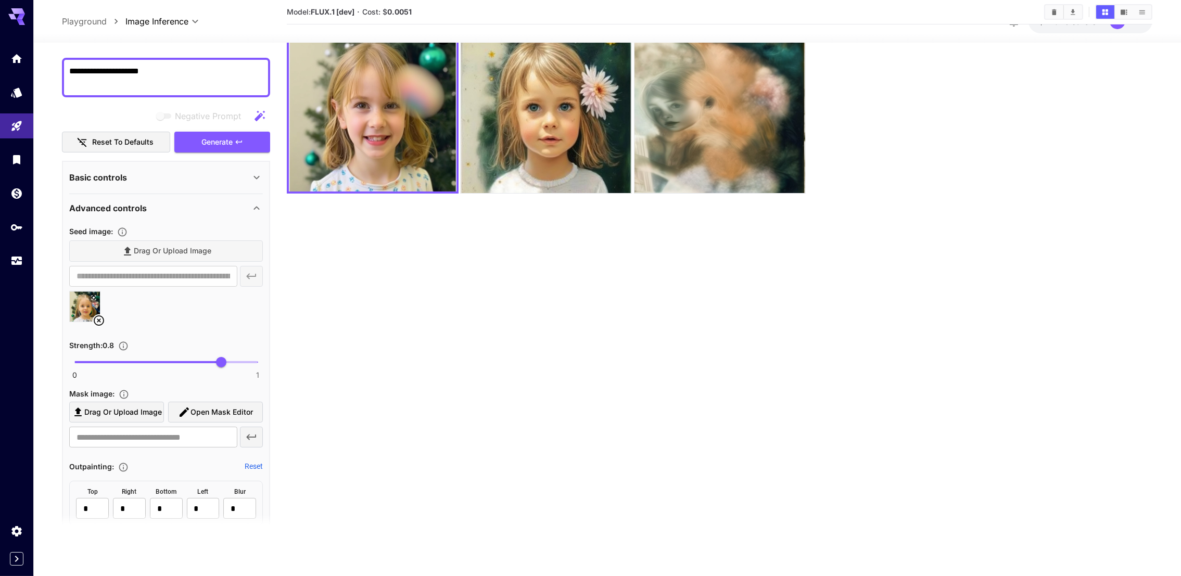
scroll to position [79, 0]
click at [215, 144] on span "Generate" at bounding box center [216, 143] width 31 height 13
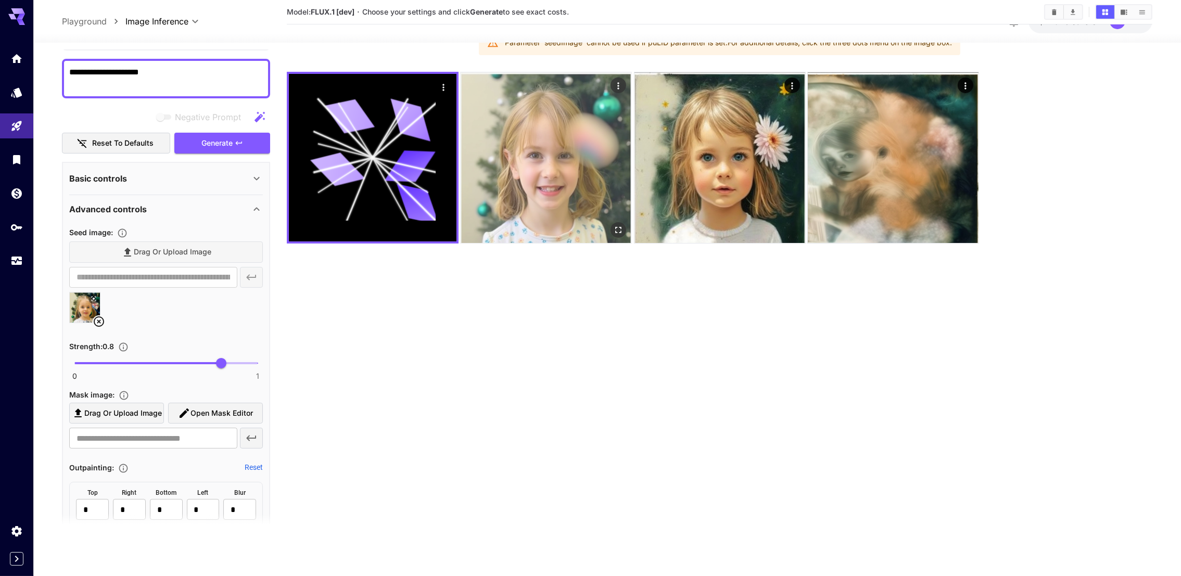
click at [470, 198] on img at bounding box center [546, 157] width 171 height 171
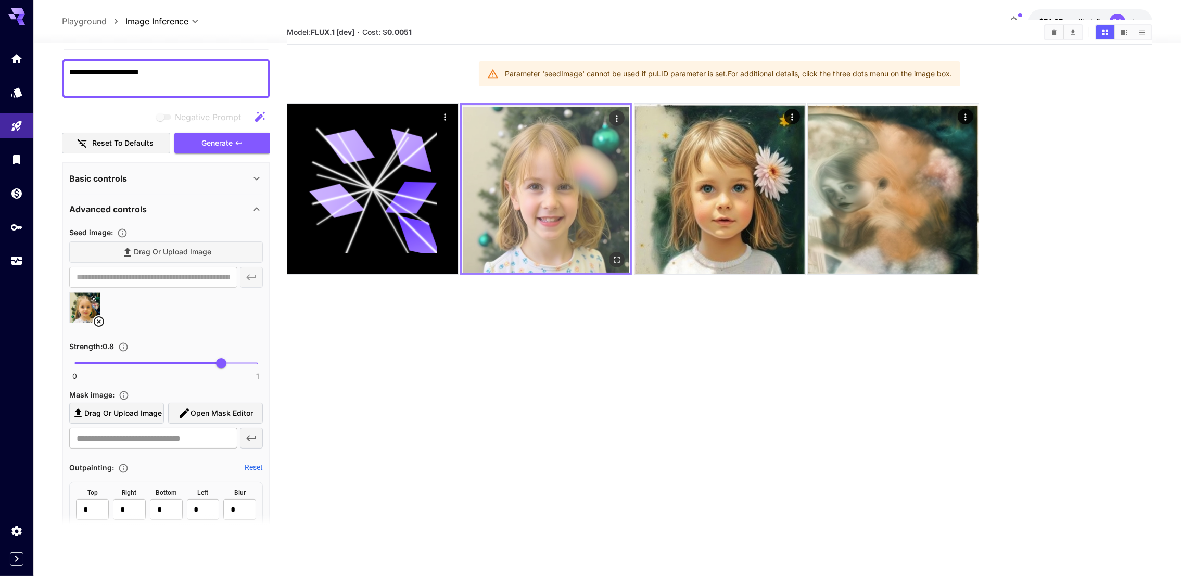
scroll to position [0, 0]
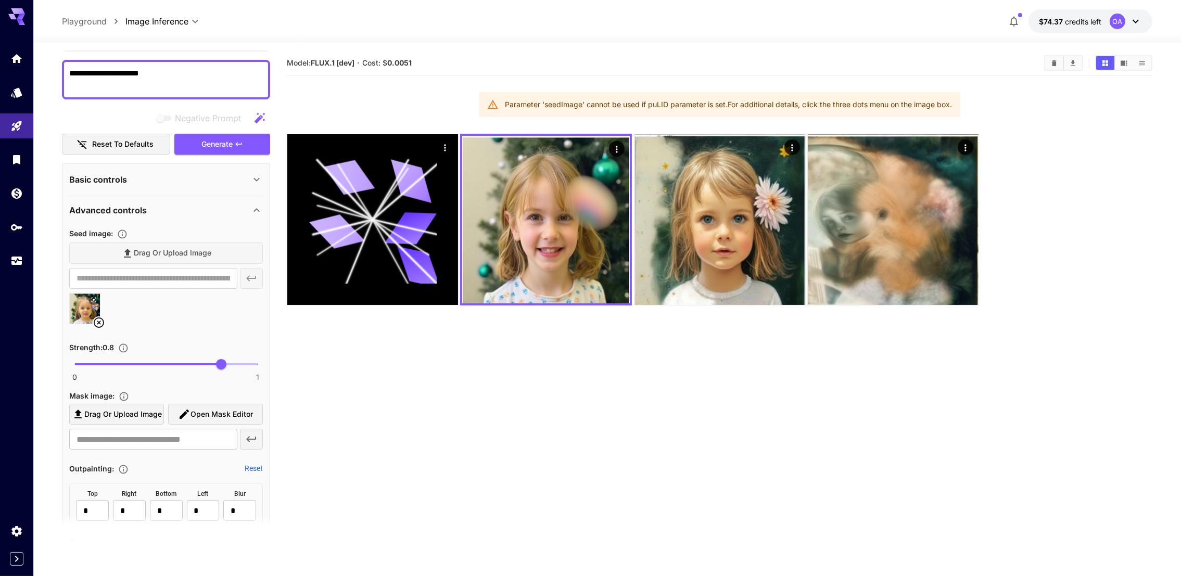
click at [354, 408] on section "Model: FLUX.1 [dev] · Cost: $ 0.0051 Parameter 'seedImage' cannot be used if pu…" at bounding box center [720, 339] width 866 height 576
click at [205, 390] on div "Mask image :" at bounding box center [166, 395] width 194 height 12
click at [96, 322] on icon at bounding box center [99, 322] width 12 height 12
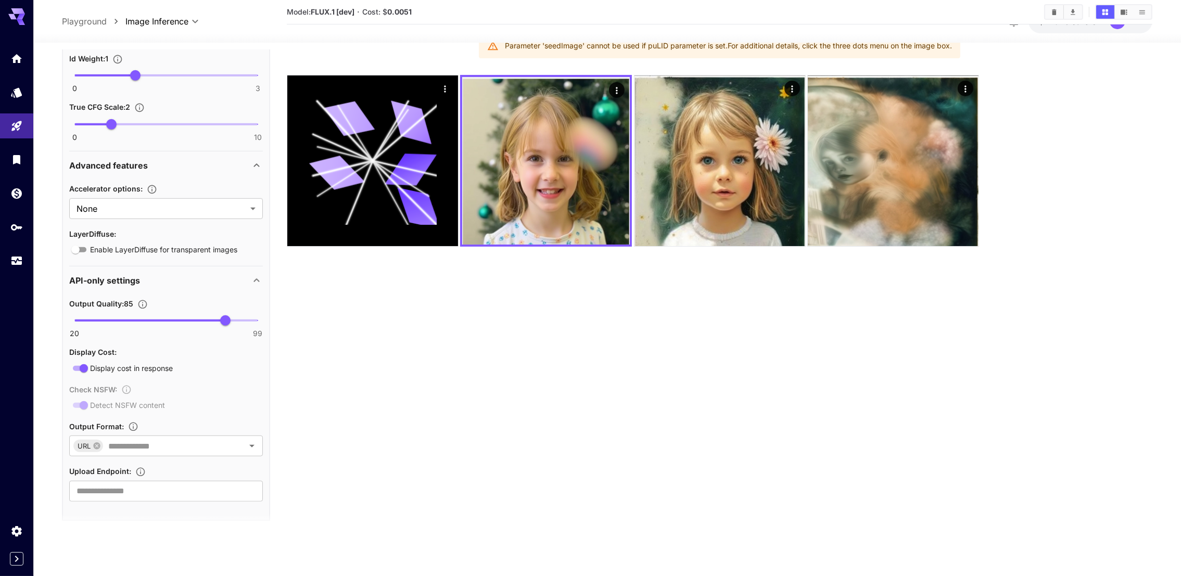
scroll to position [82, 0]
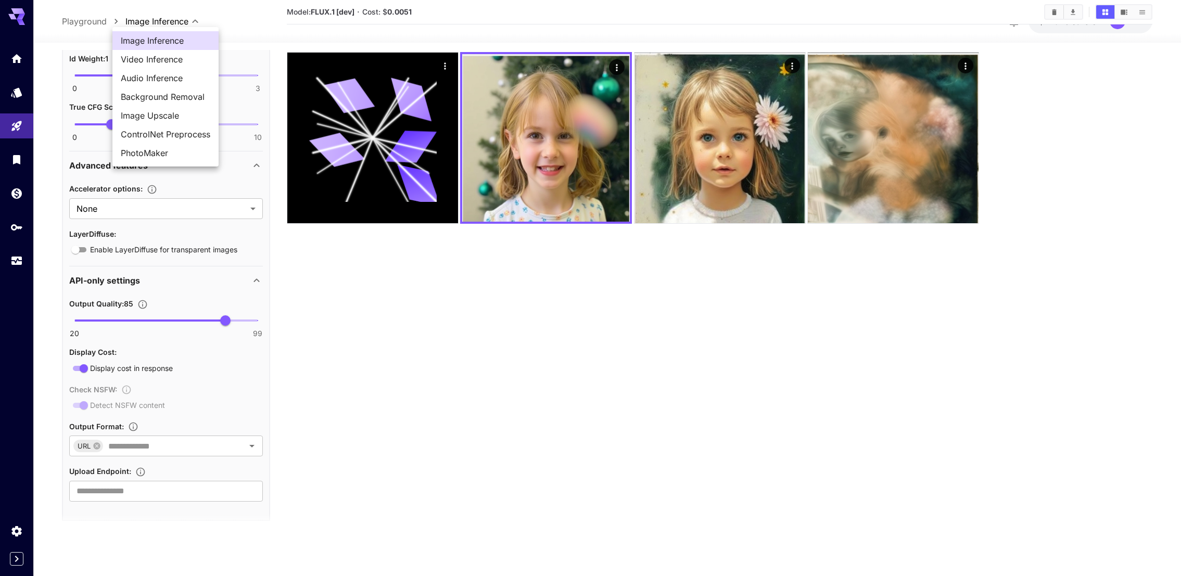
click at [181, 20] on body "**********" at bounding box center [596, 247] width 1193 height 658
click at [170, 38] on span "Image Inference" at bounding box center [166, 40] width 90 height 12
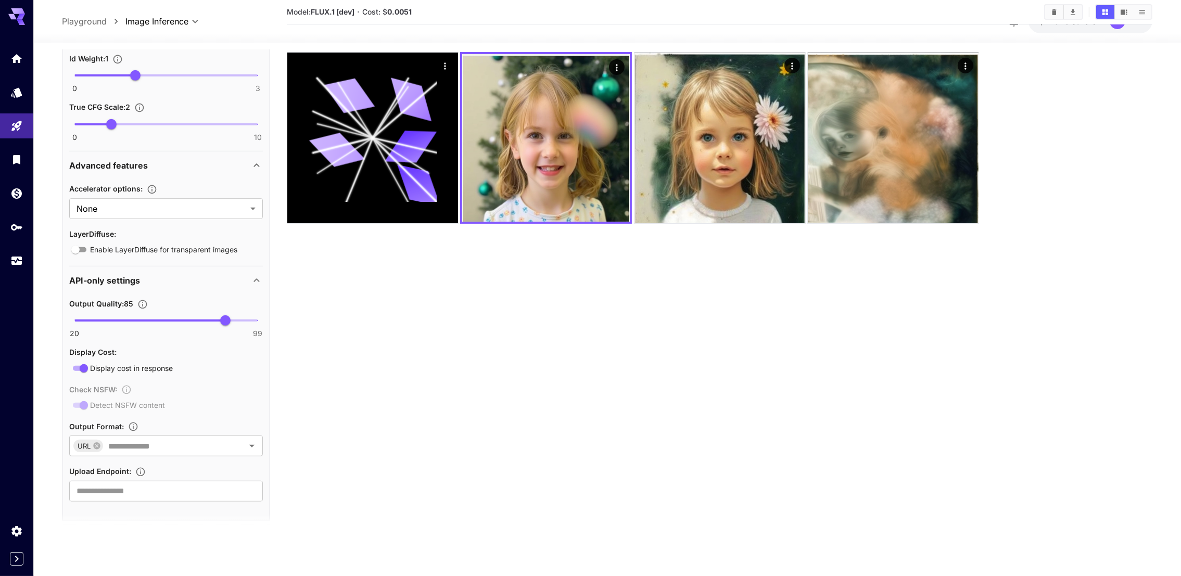
click at [150, 106] on section "True CFG Scale : 2 0 10 2" at bounding box center [166, 120] width 194 height 40
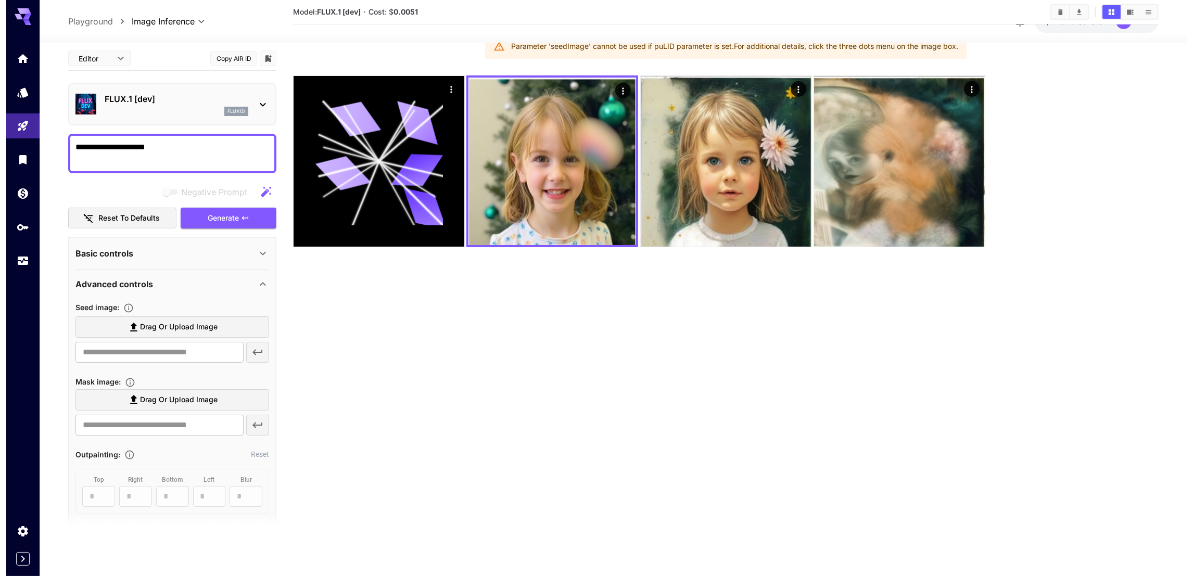
scroll to position [0, 0]
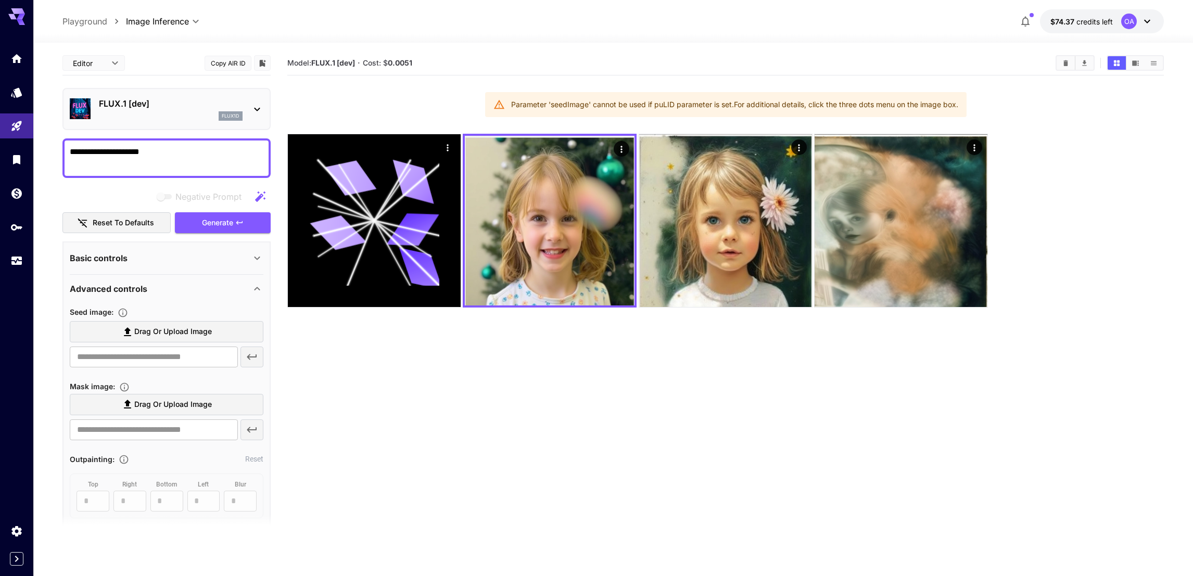
click at [145, 18] on body "**********" at bounding box center [596, 329] width 1193 height 658
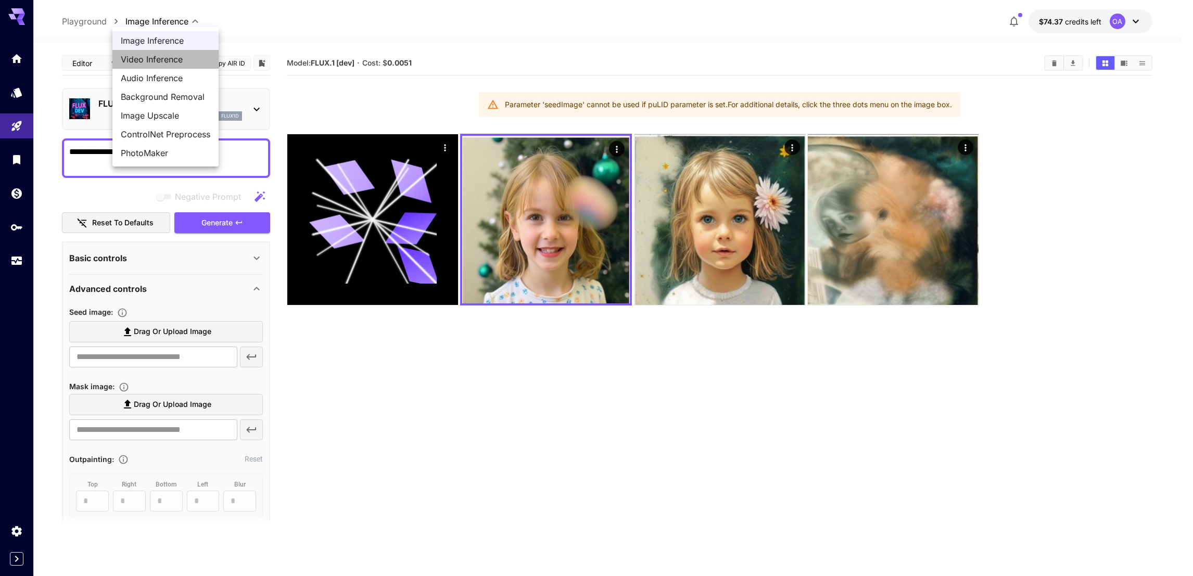
click at [152, 60] on span "Video Inference" at bounding box center [166, 59] width 90 height 12
type input "**********"
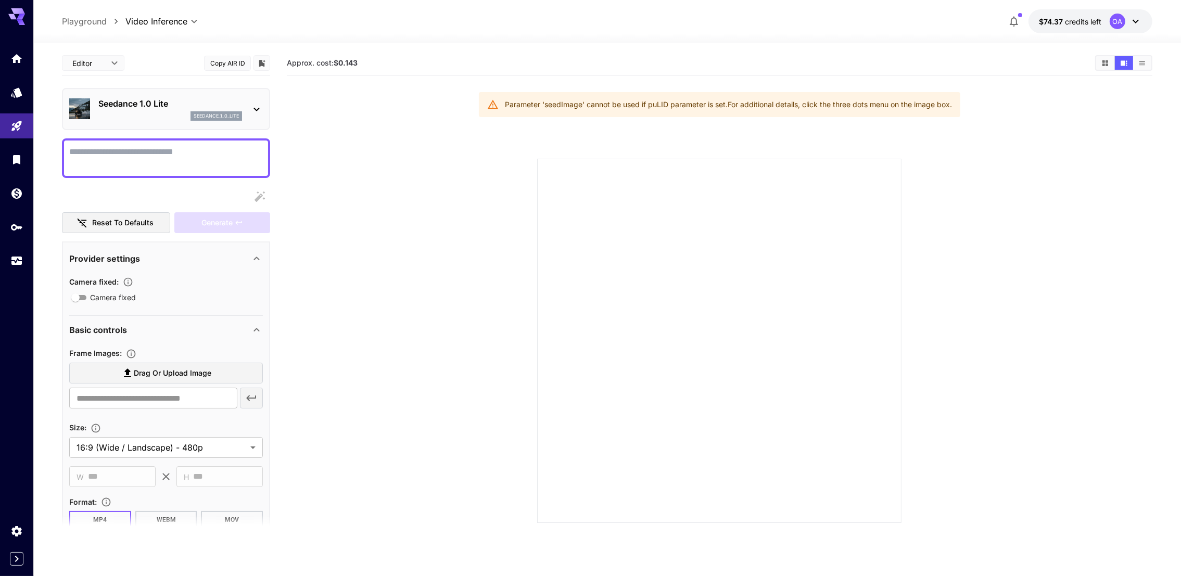
click at [155, 105] on p "Seedance 1.0 Lite" at bounding box center [170, 103] width 144 height 12
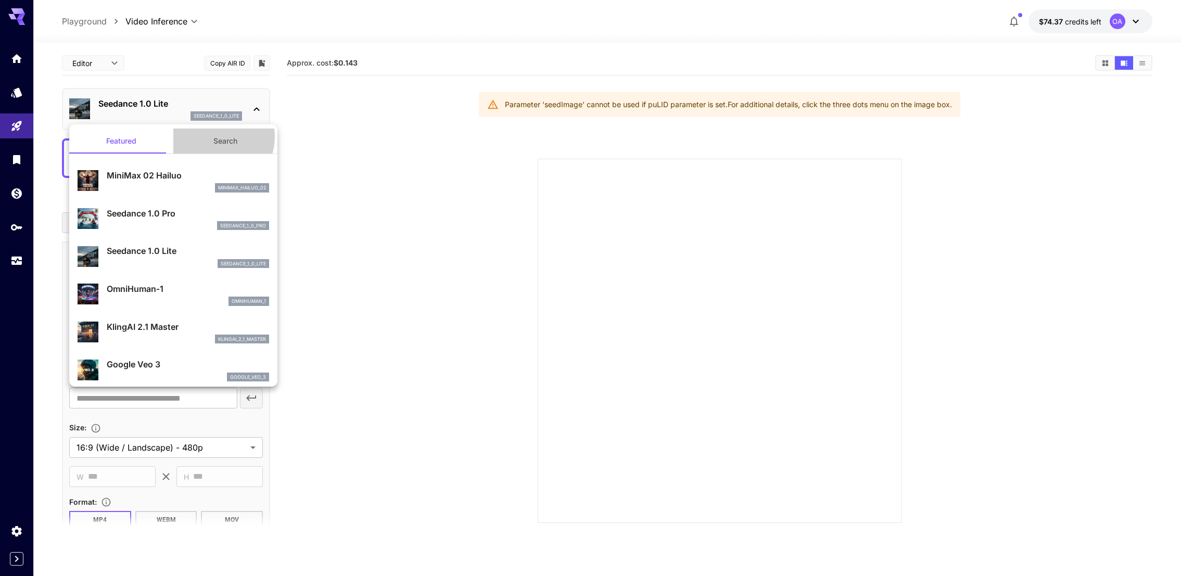
click at [211, 137] on button "Search" at bounding box center [225, 141] width 104 height 25
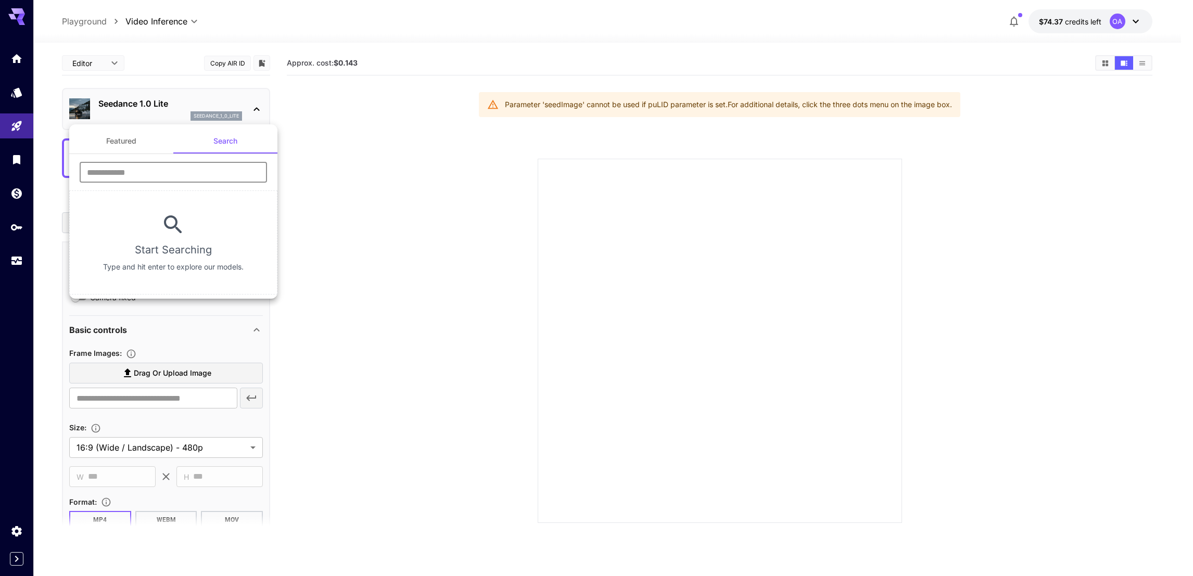
click at [162, 172] on input "text" at bounding box center [173, 172] width 187 height 21
paste input "**********"
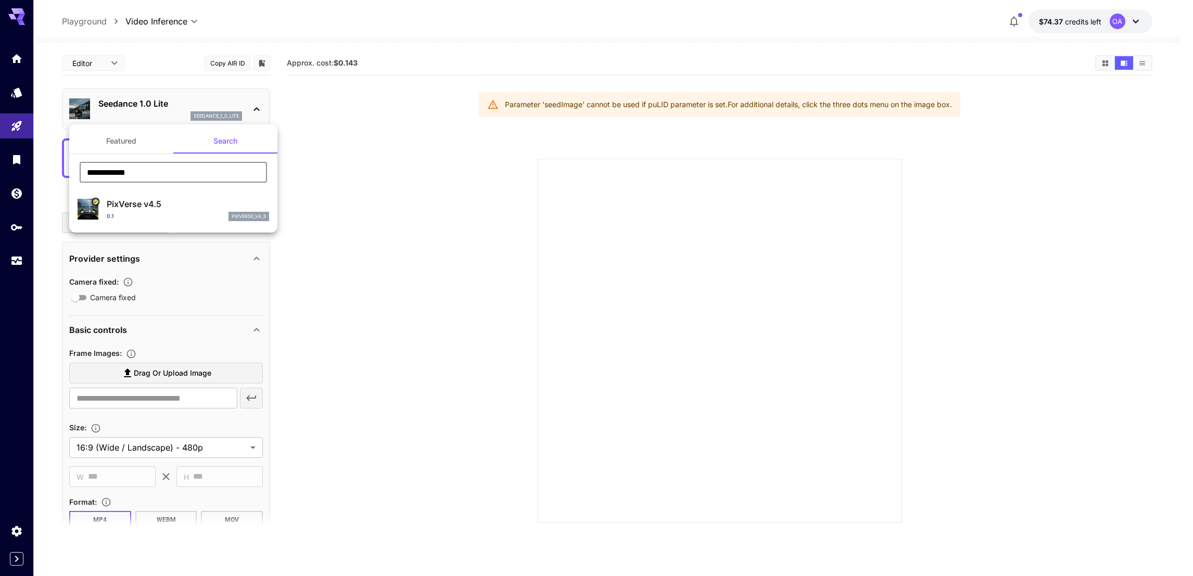
type input "**********"
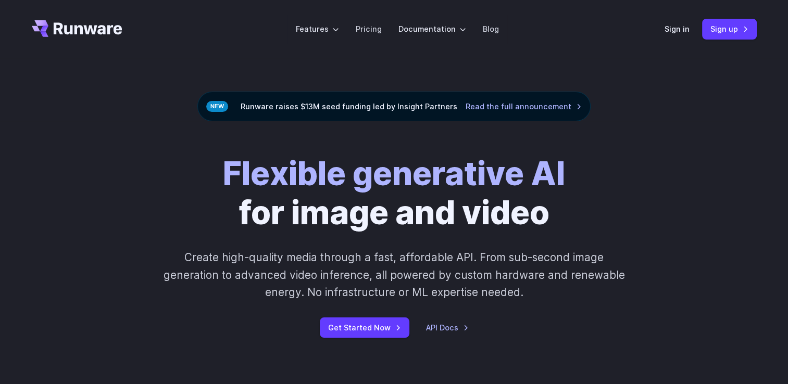
click at [426, 213] on h1 "Flexible generative AI for image and video" at bounding box center [394, 194] width 342 height 78
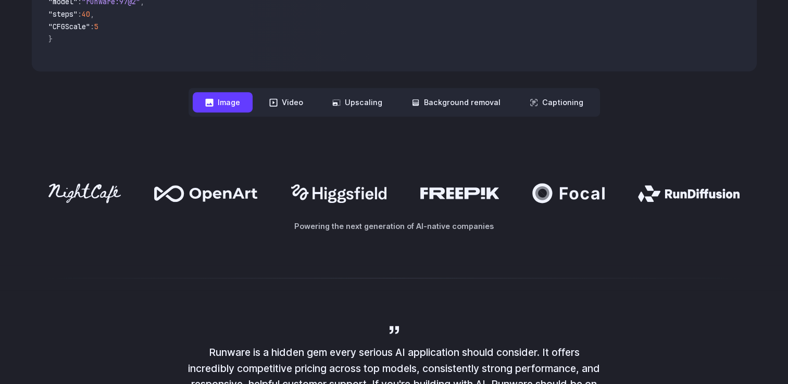
scroll to position [521, 0]
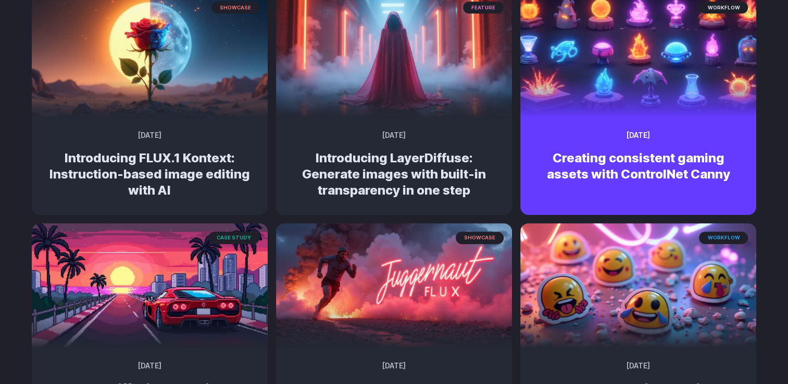
scroll to position [375, 0]
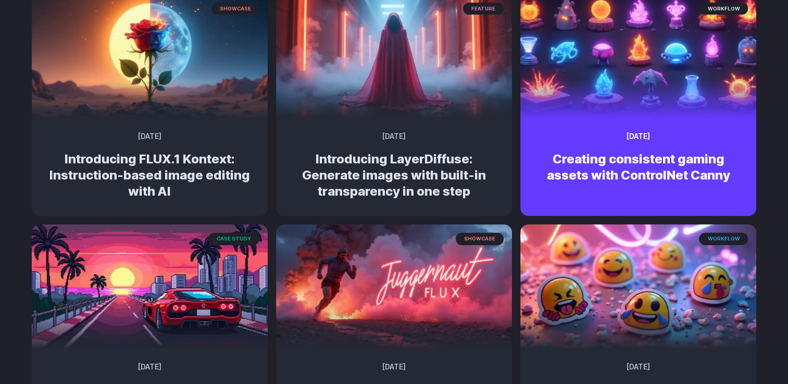
click at [578, 174] on h2 "Creating consistent gaming assets with ControlNet Canny" at bounding box center [638, 167] width 202 height 32
click at [615, 125] on div "workflow April 14, 2025 Creating consistent gaming assets with ControlNet Canny" at bounding box center [638, 161] width 236 height 77
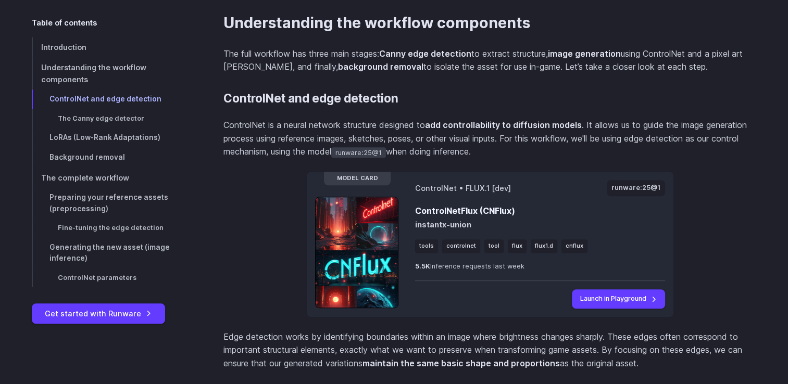
scroll to position [958, 0]
